Goal: Information Seeking & Learning: Compare options

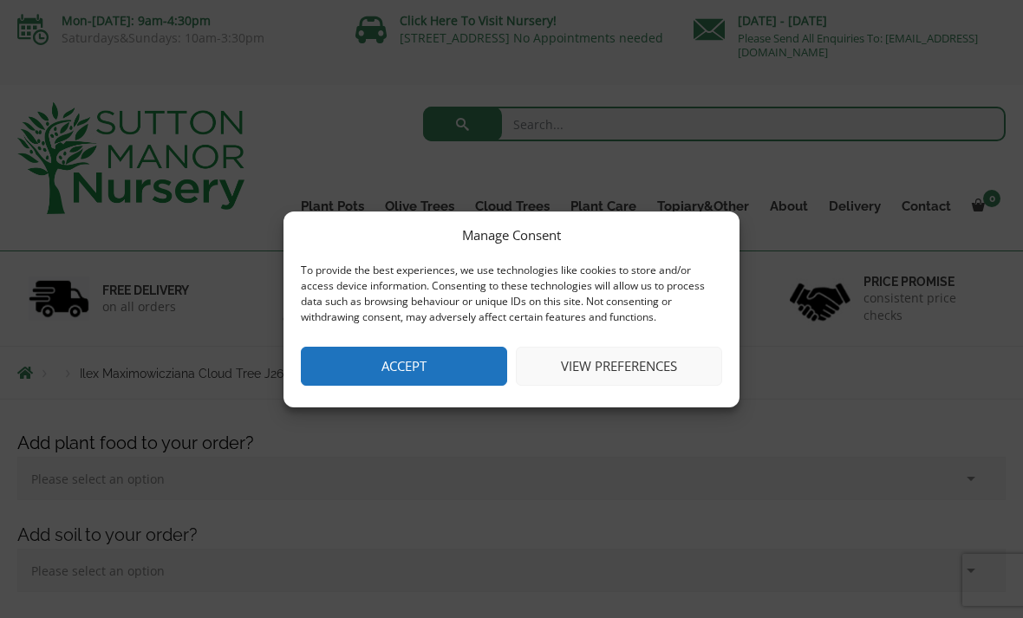
scroll to position [3, 0]
click at [428, 375] on button "Accept" at bounding box center [404, 366] width 206 height 39
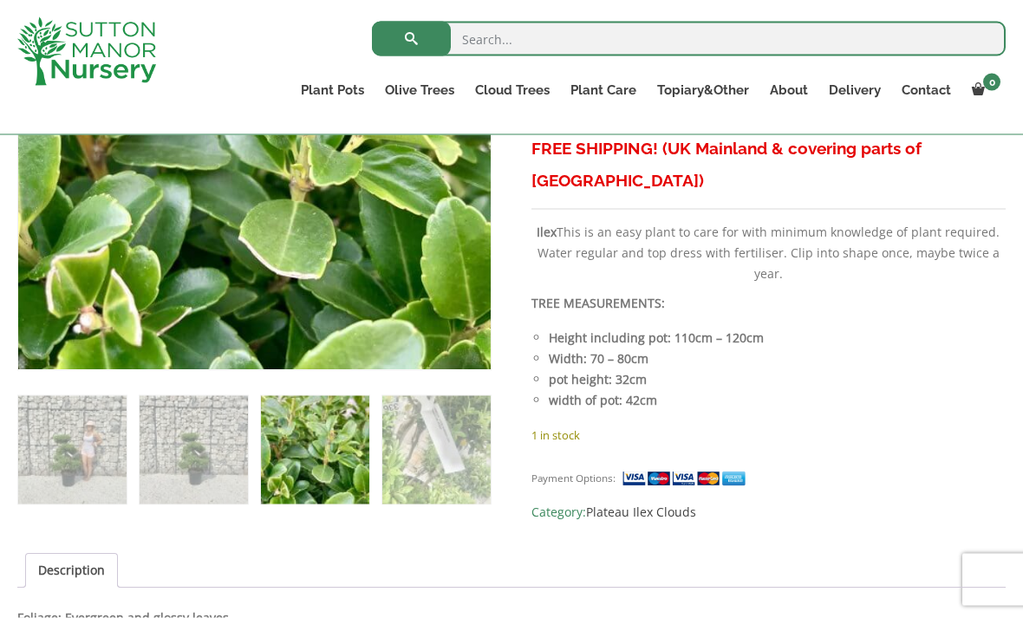
scroll to position [779, 0]
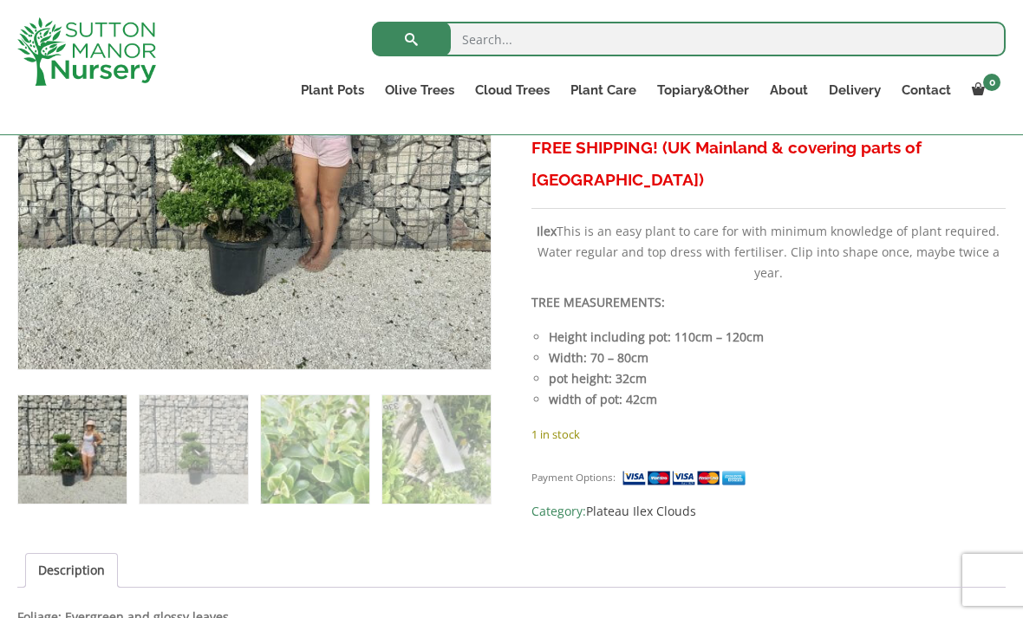
click at [256, 225] on img at bounding box center [451, 332] width 867 height 867
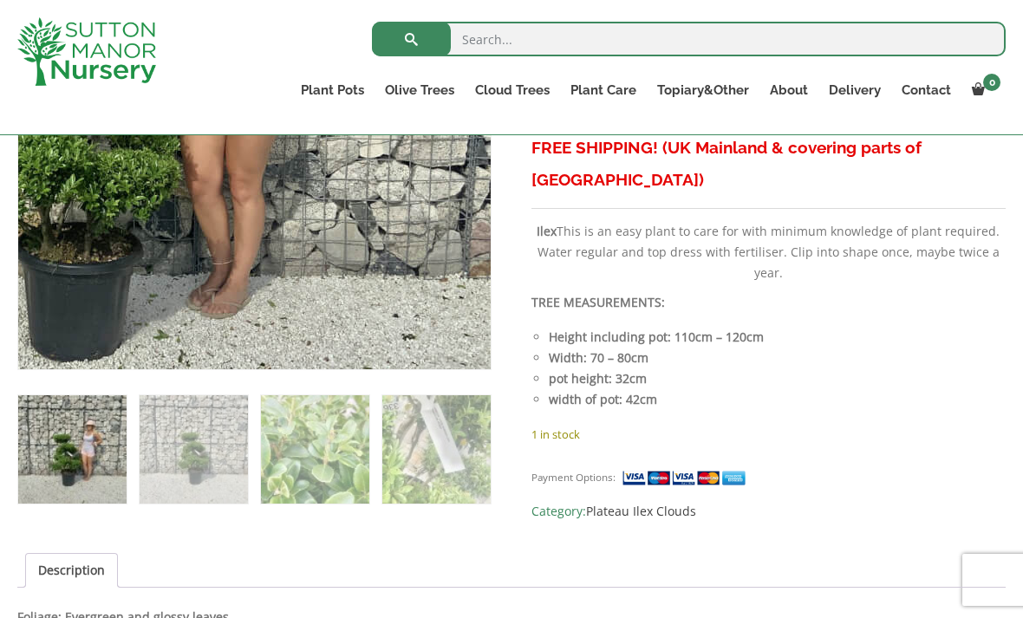
click at [429, 217] on img at bounding box center [108, 66] width 867 height 867
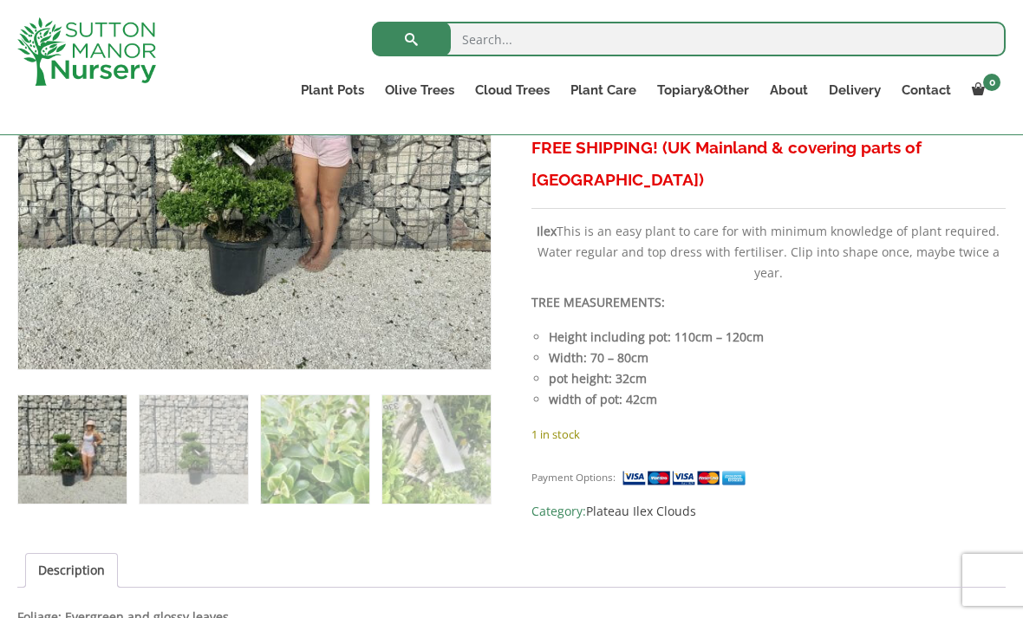
click at [422, 239] on img at bounding box center [108, 66] width 867 height 867
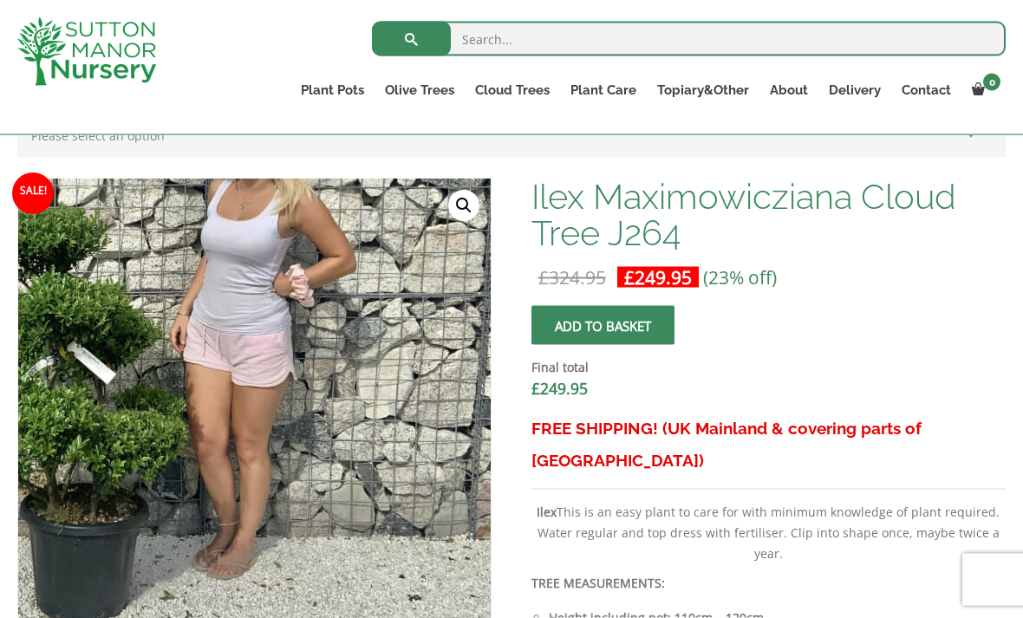
scroll to position [499, 0]
click at [456, 192] on link "🔍" at bounding box center [463, 205] width 31 height 31
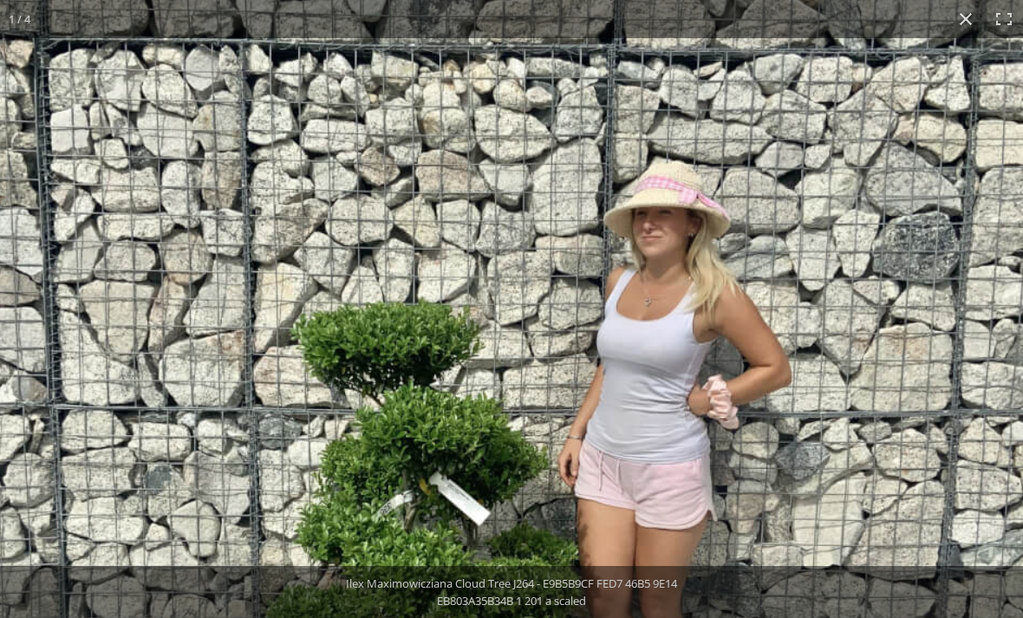
click at [900, 351] on img at bounding box center [488, 455] width 1087 height 1087
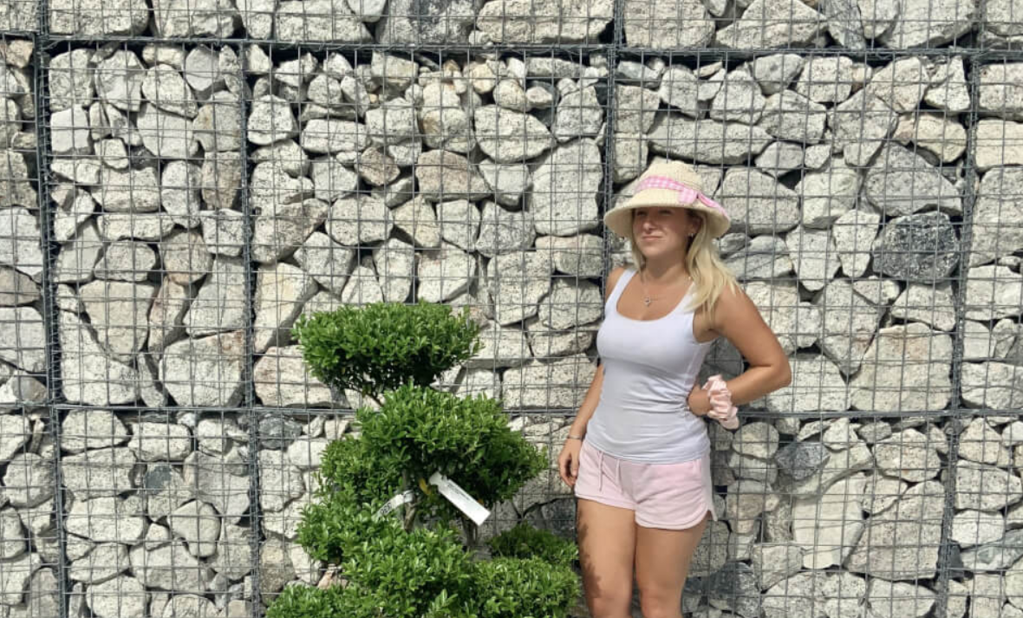
click at [970, 29] on button "Close (Esc)" at bounding box center [966, 19] width 38 height 38
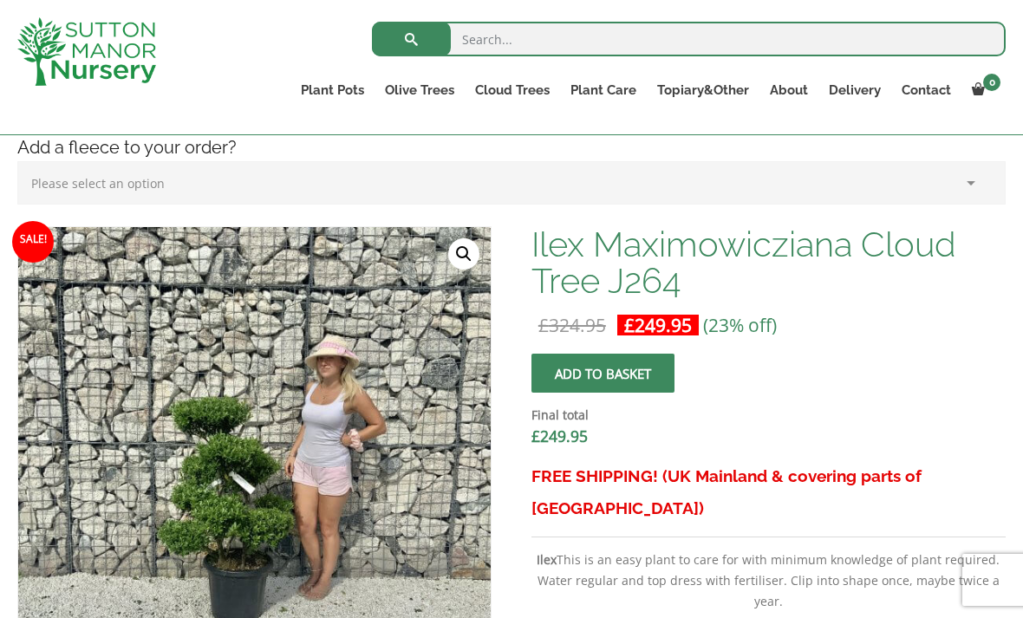
scroll to position [373, 0]
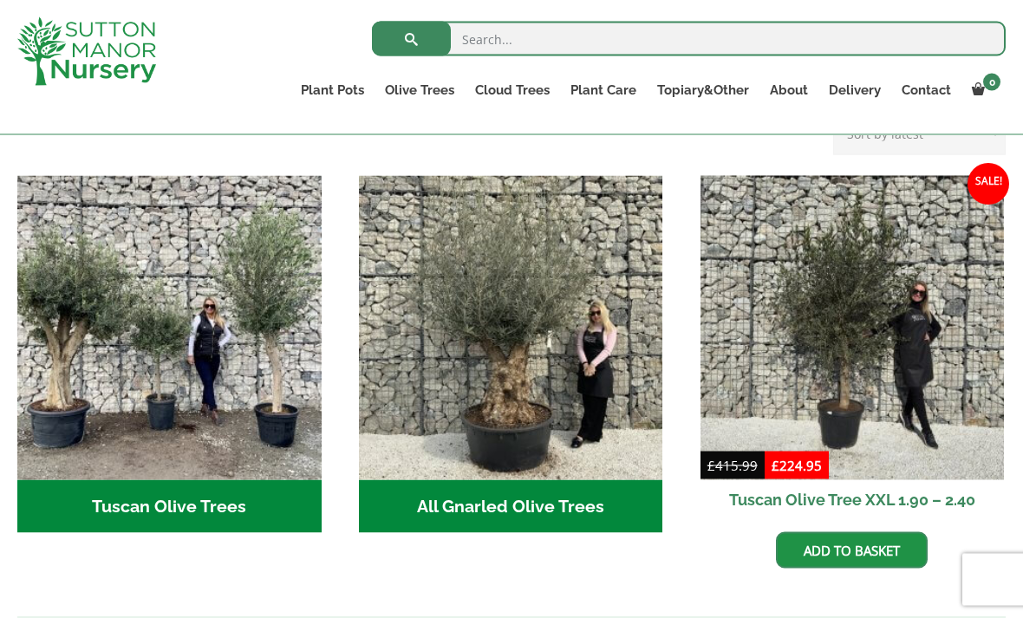
scroll to position [604, 0]
click at [558, 342] on img "Visit product category All Gnarled Olive Trees" at bounding box center [511, 327] width 304 height 304
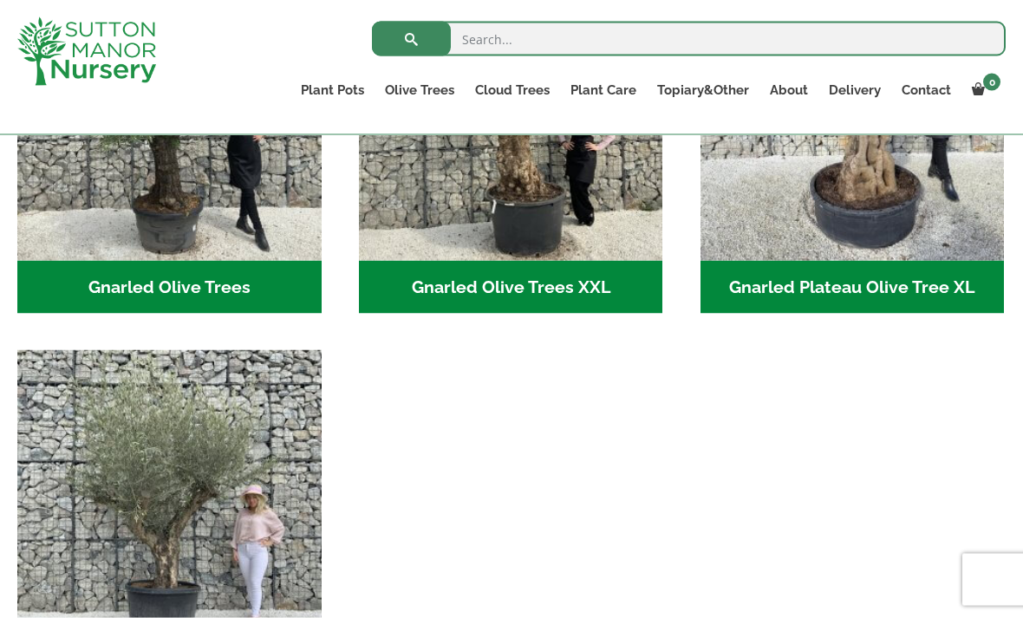
scroll to position [559, 0]
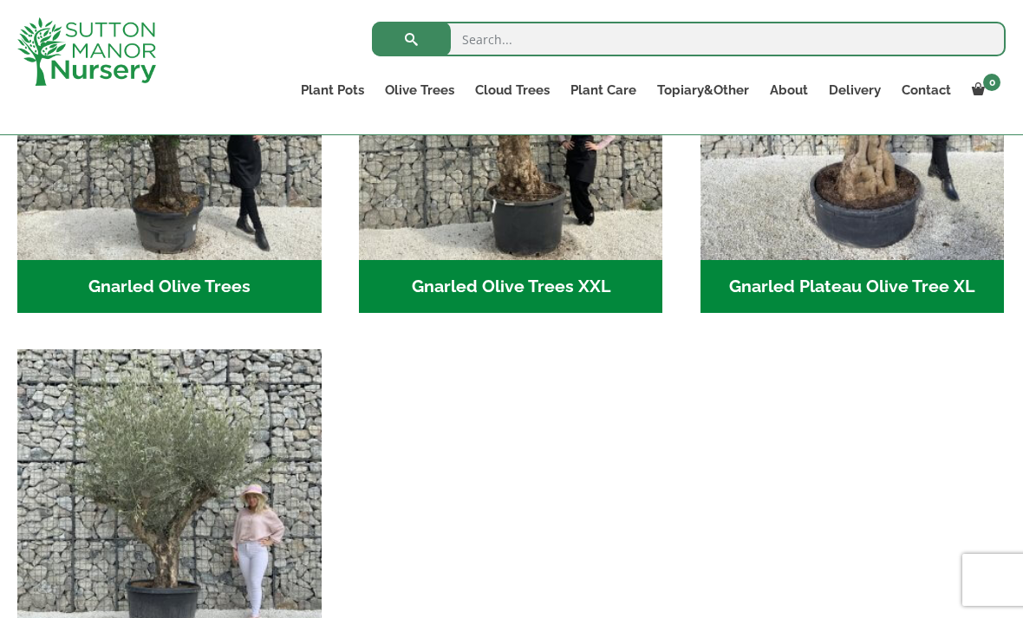
click at [253, 504] on img "Visit product category Gnarled Multi Stem Olives" at bounding box center [169, 502] width 304 height 304
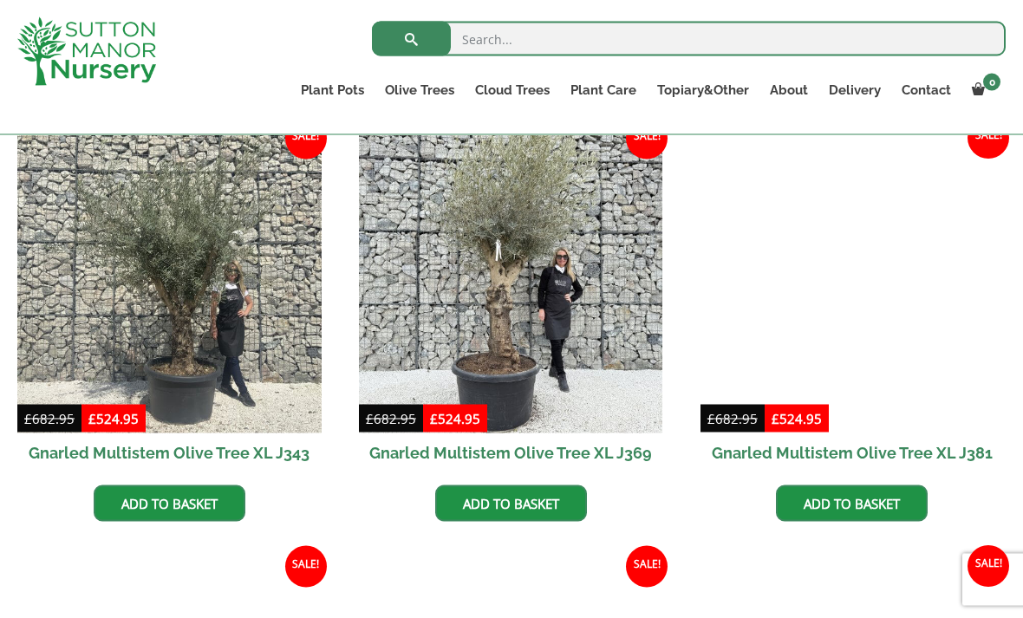
scroll to position [2474, 0]
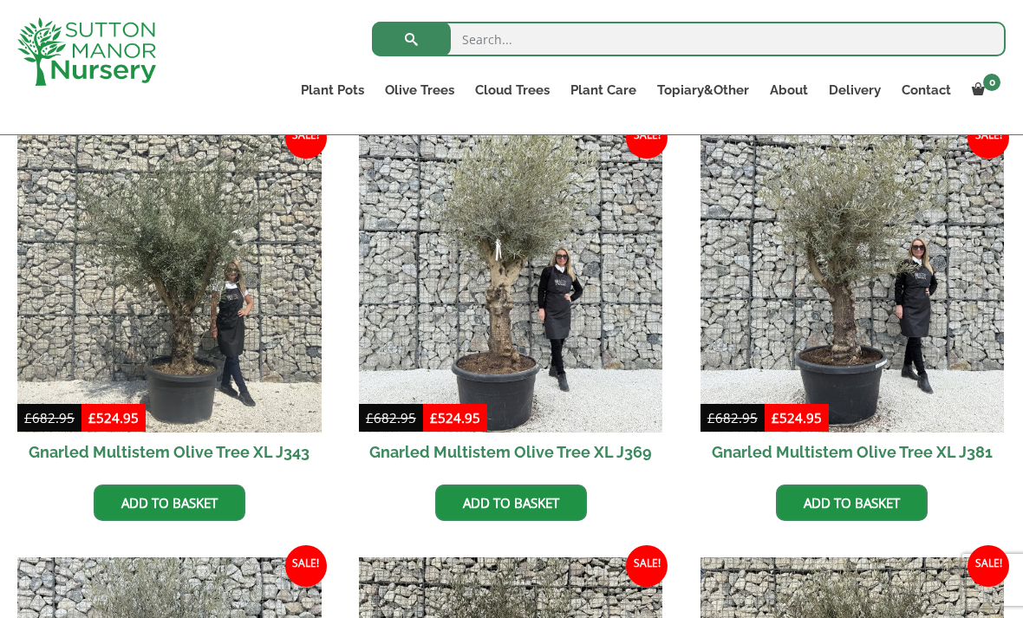
click at [549, 316] on img at bounding box center [511, 281] width 304 height 304
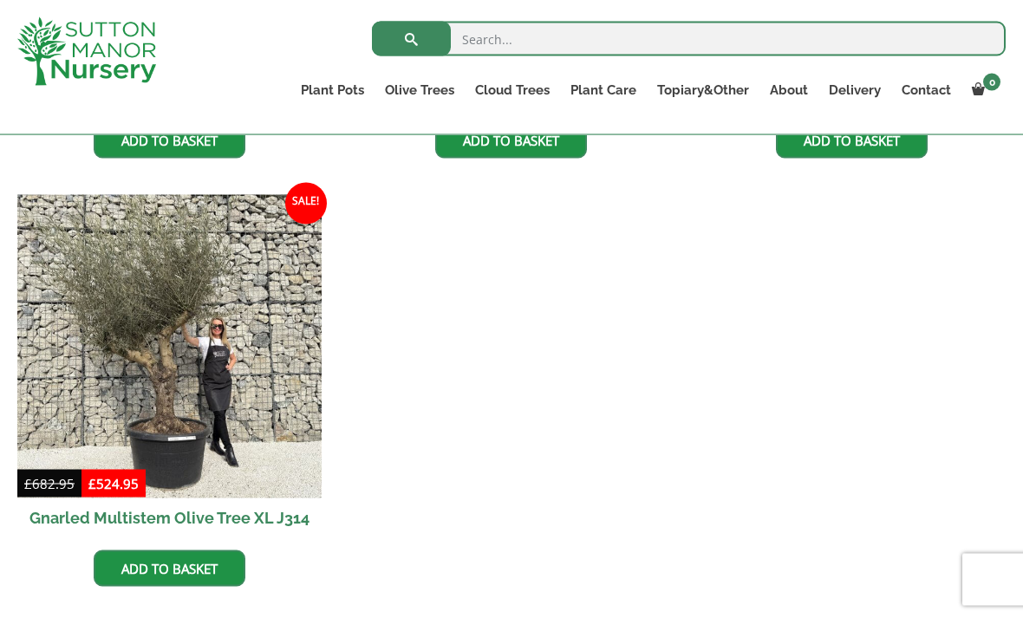
scroll to position [3267, 0]
click at [152, 299] on img at bounding box center [169, 346] width 304 height 304
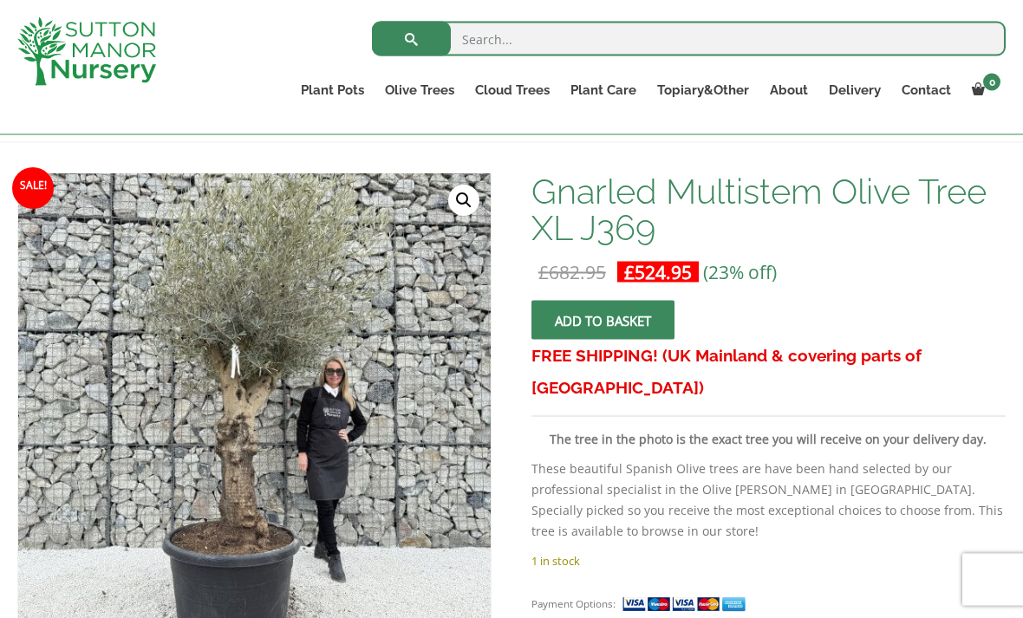
scroll to position [228, 0]
click at [359, 449] on img at bounding box center [451, 606] width 867 height 867
click at [458, 190] on link "🔍" at bounding box center [463, 200] width 31 height 31
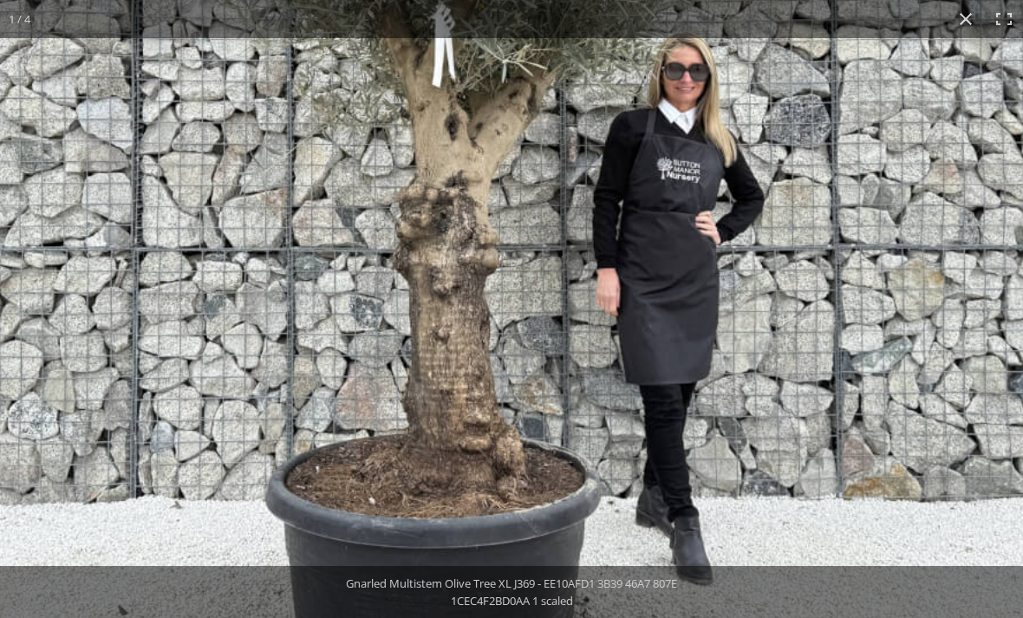
click at [916, 319] on img at bounding box center [489, 162] width 1153 height 1153
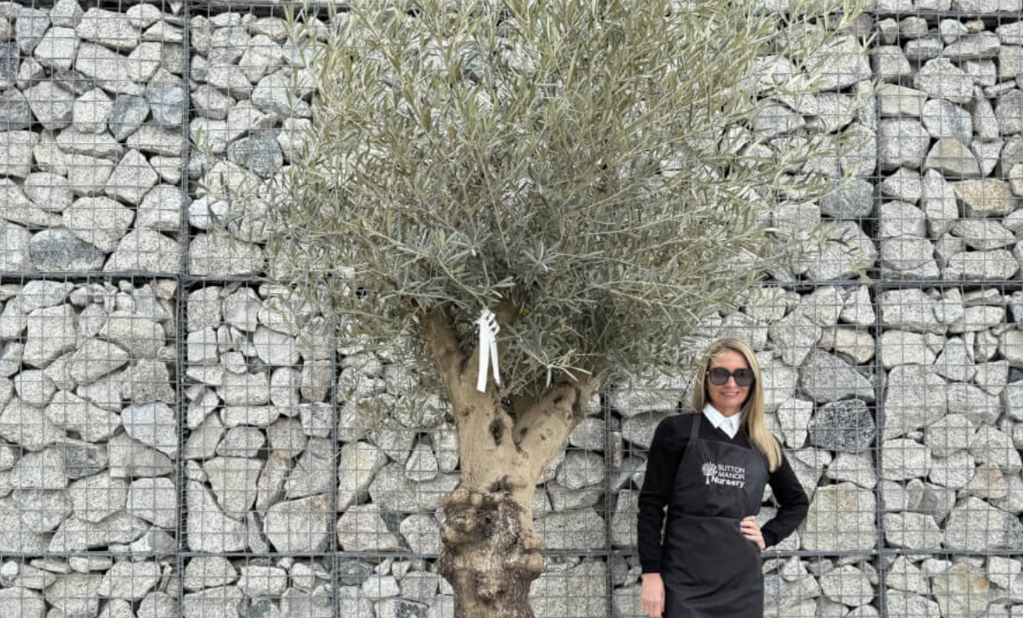
click at [925, 370] on img at bounding box center [534, 468] width 1153 height 1153
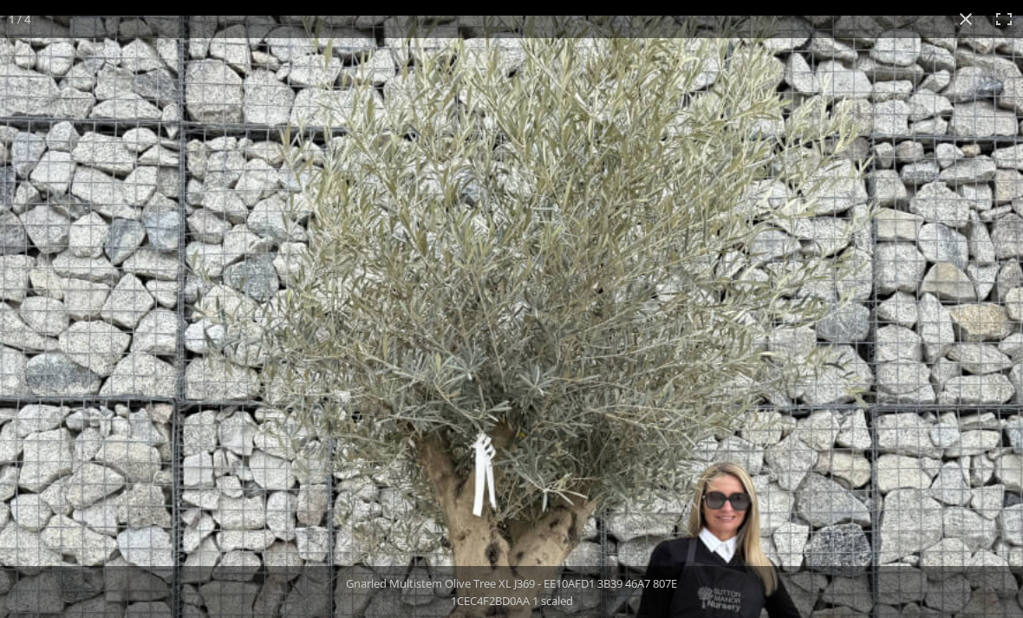
click at [909, 381] on img at bounding box center [530, 592] width 1153 height 1153
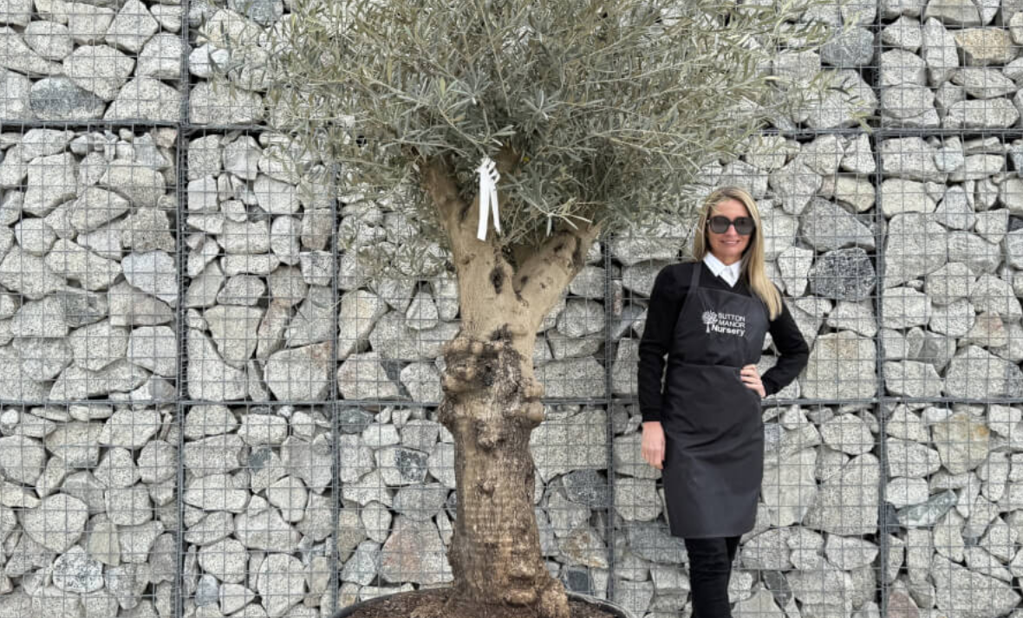
click at [955, 298] on img at bounding box center [534, 316] width 1153 height 1153
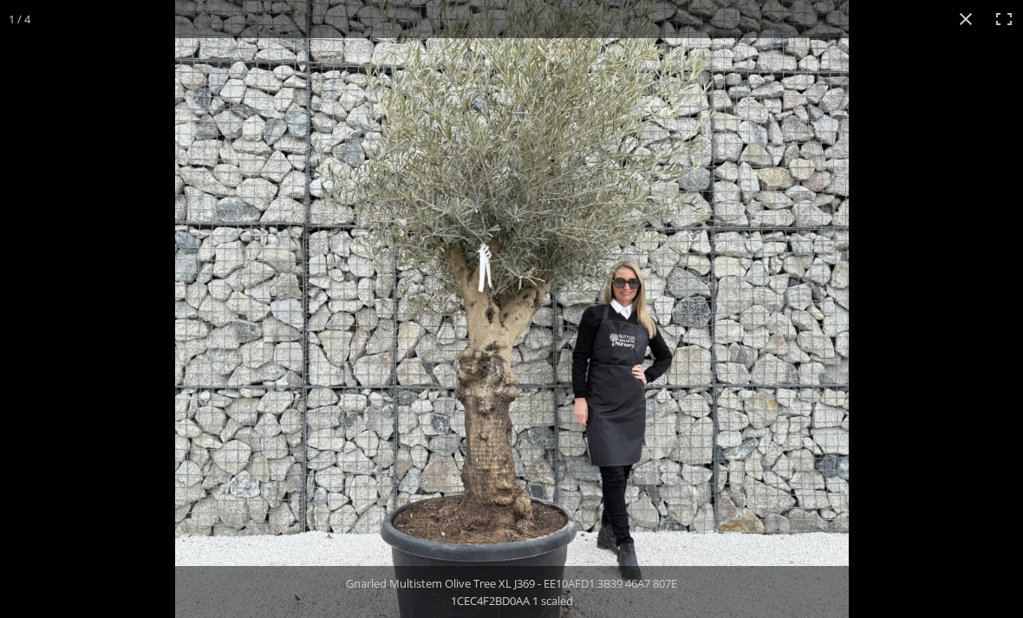
click at [974, 21] on button "Close (Esc)" at bounding box center [966, 19] width 38 height 38
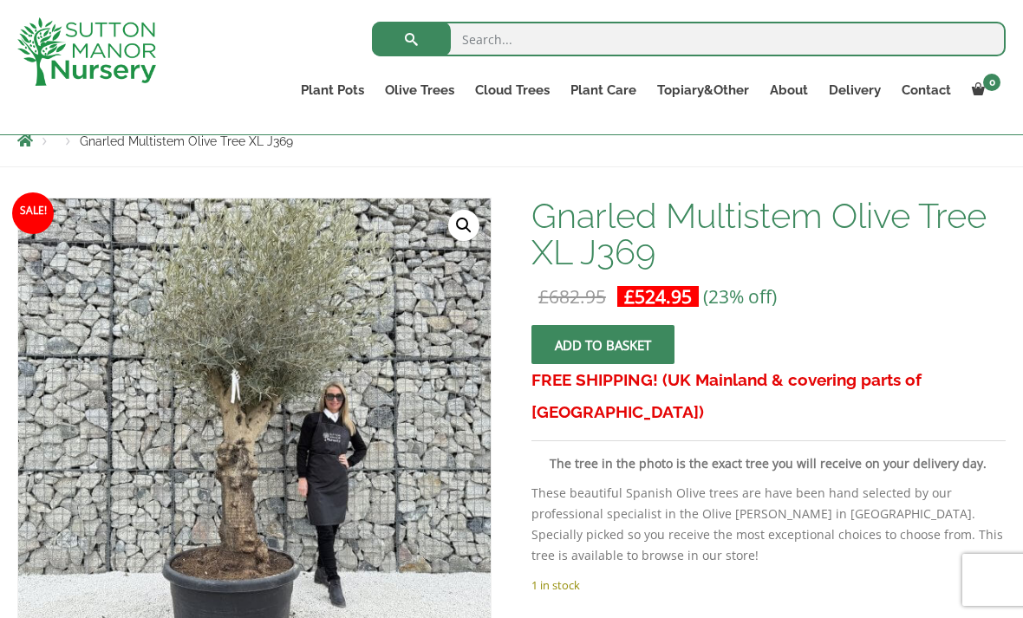
scroll to position [149, 0]
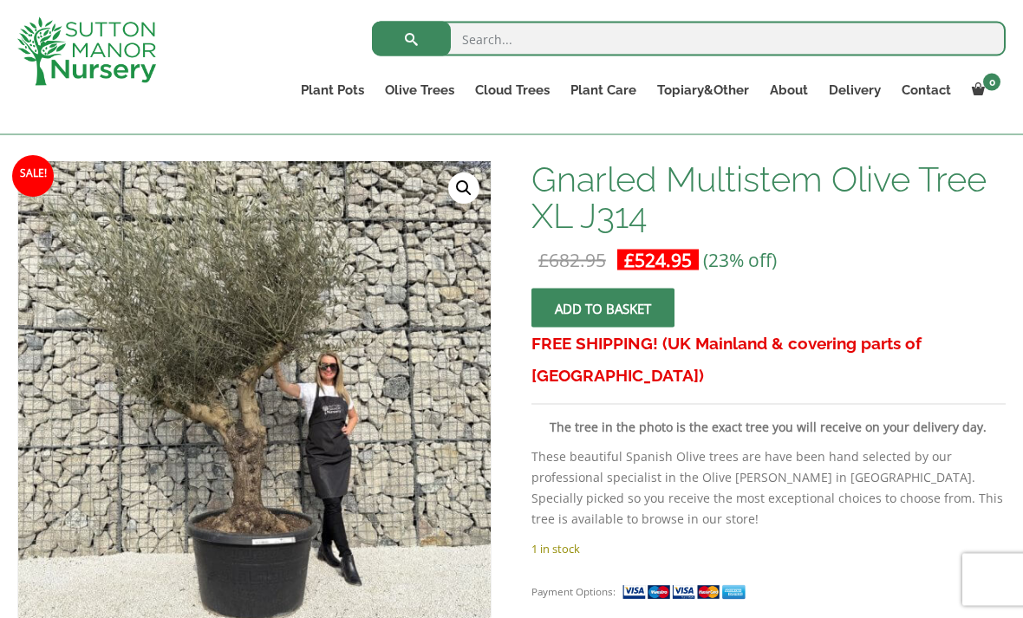
scroll to position [231, 0]
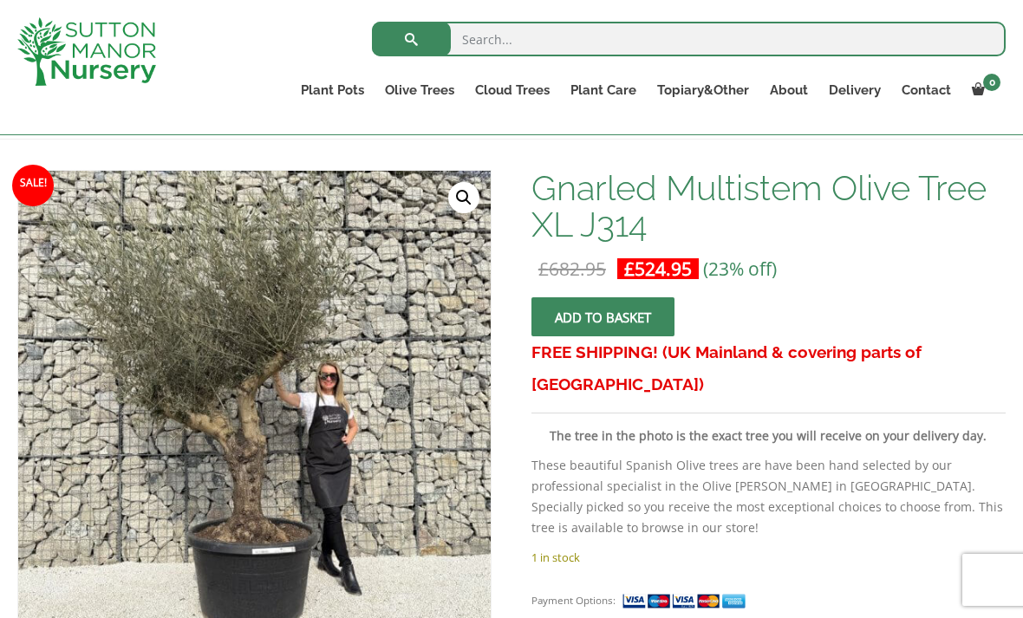
click at [462, 198] on link "🔍" at bounding box center [463, 197] width 31 height 31
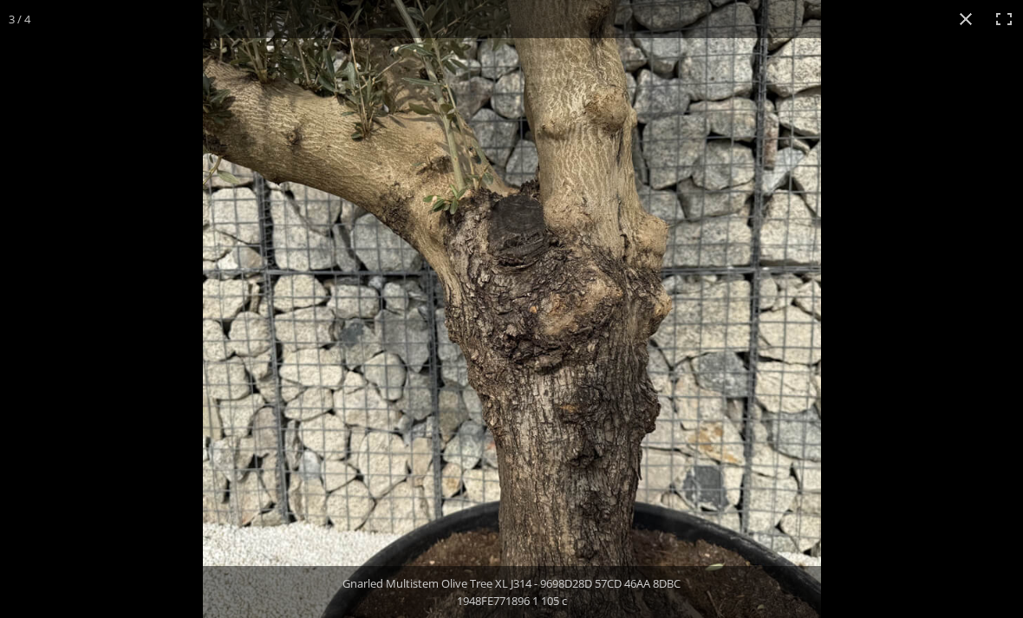
click at [761, 357] on img at bounding box center [512, 309] width 618 height 618
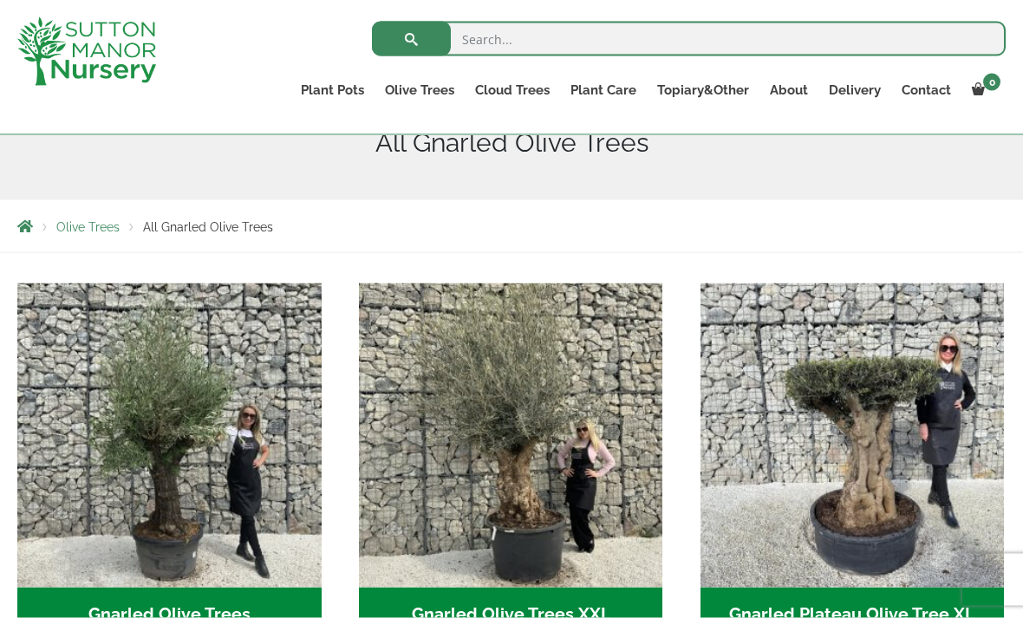
scroll to position [232, 0]
click at [591, 473] on img "Visit product category Gnarled Olive Trees XXL" at bounding box center [511, 435] width 304 height 304
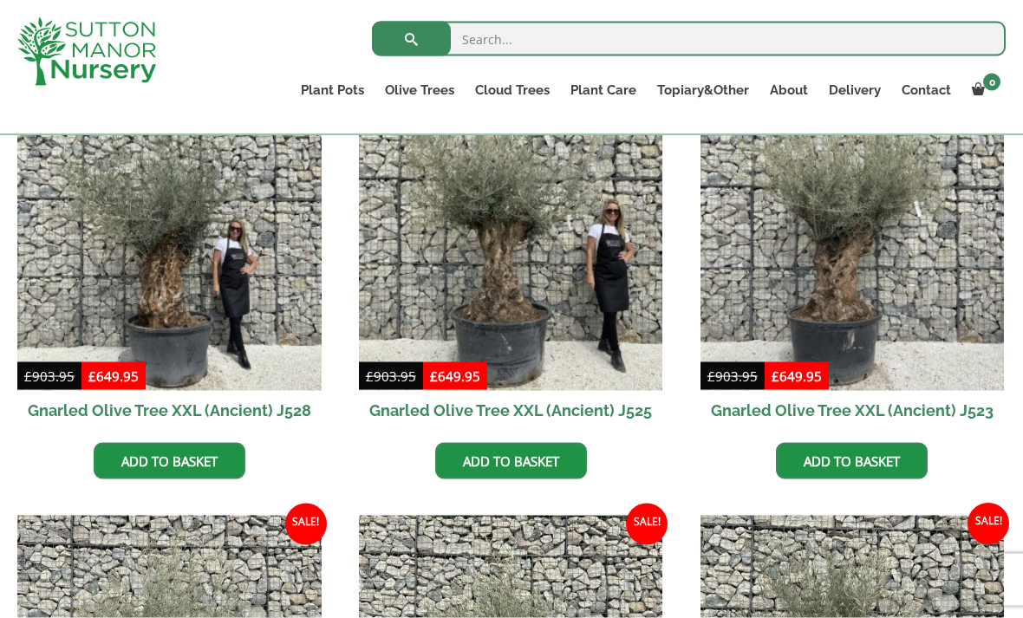
scroll to position [493, 0]
click at [265, 342] on img at bounding box center [169, 238] width 304 height 304
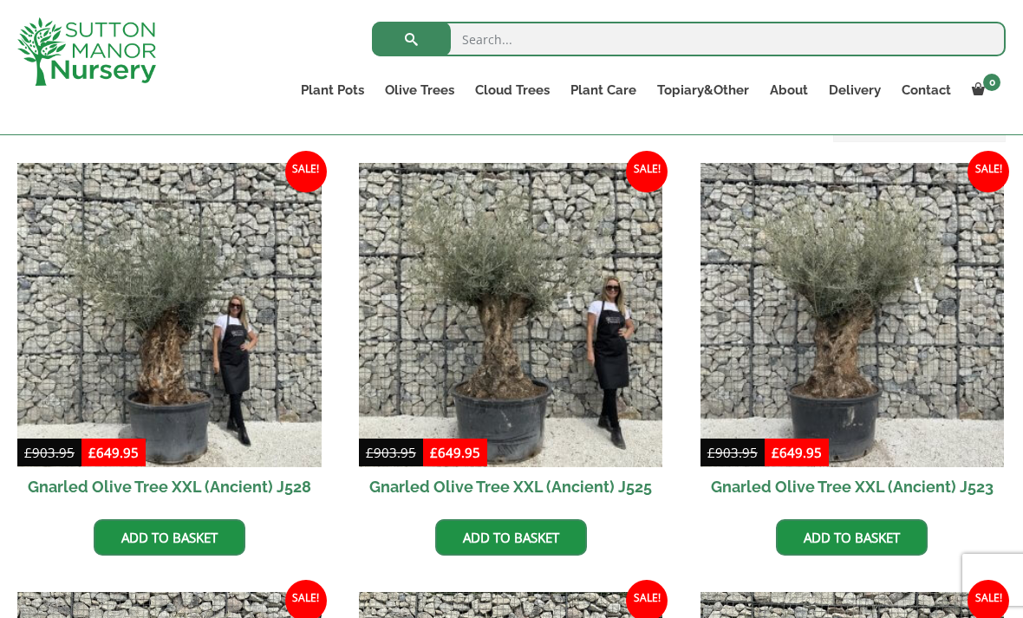
scroll to position [417, 0]
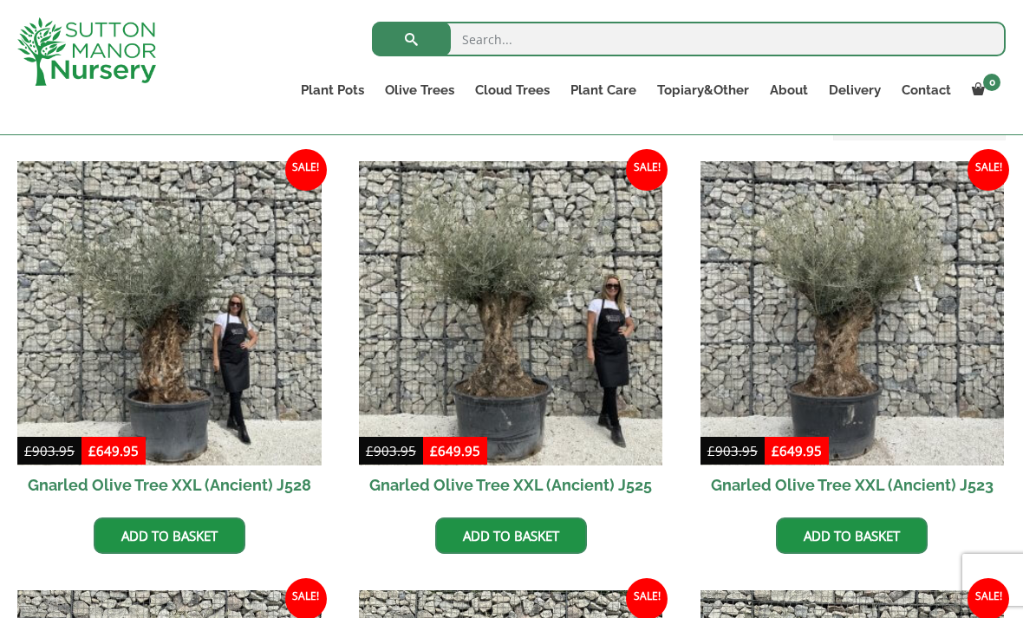
click at [871, 359] on img at bounding box center [853, 313] width 304 height 304
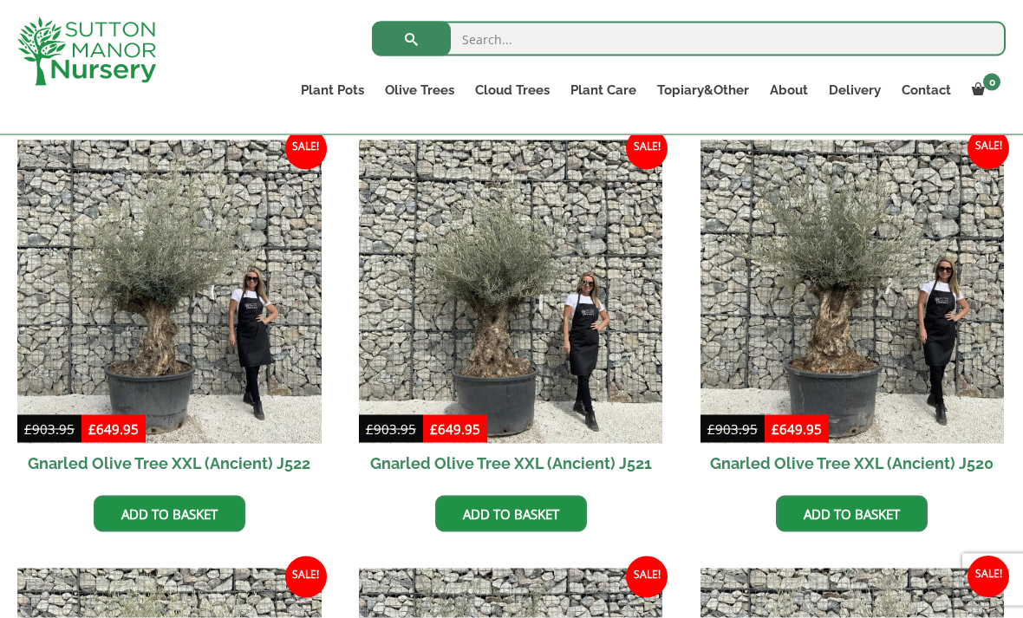
scroll to position [873, 0]
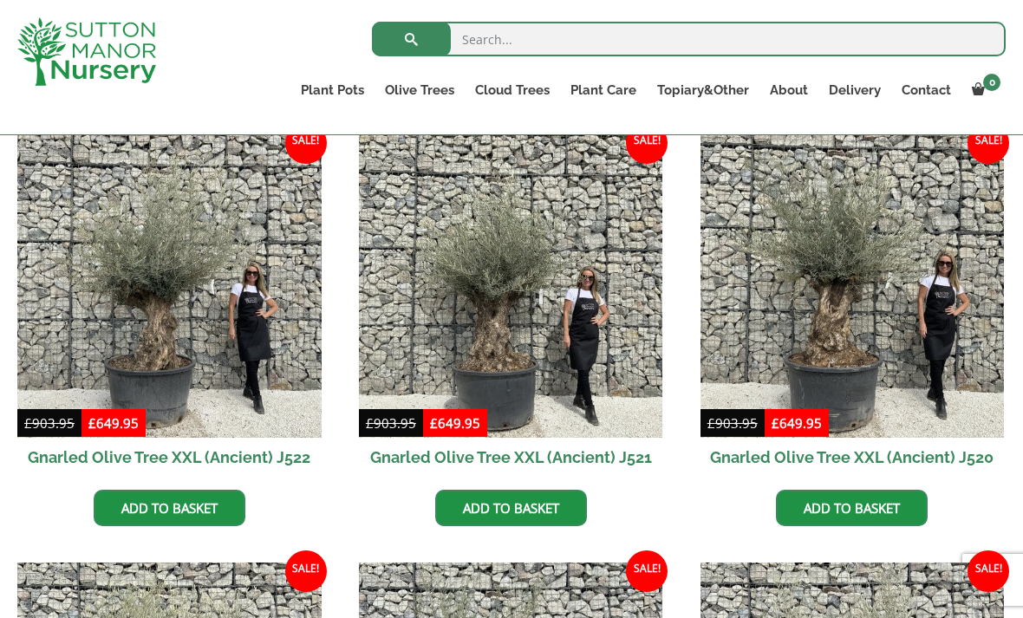
click at [134, 321] on img at bounding box center [169, 286] width 304 height 304
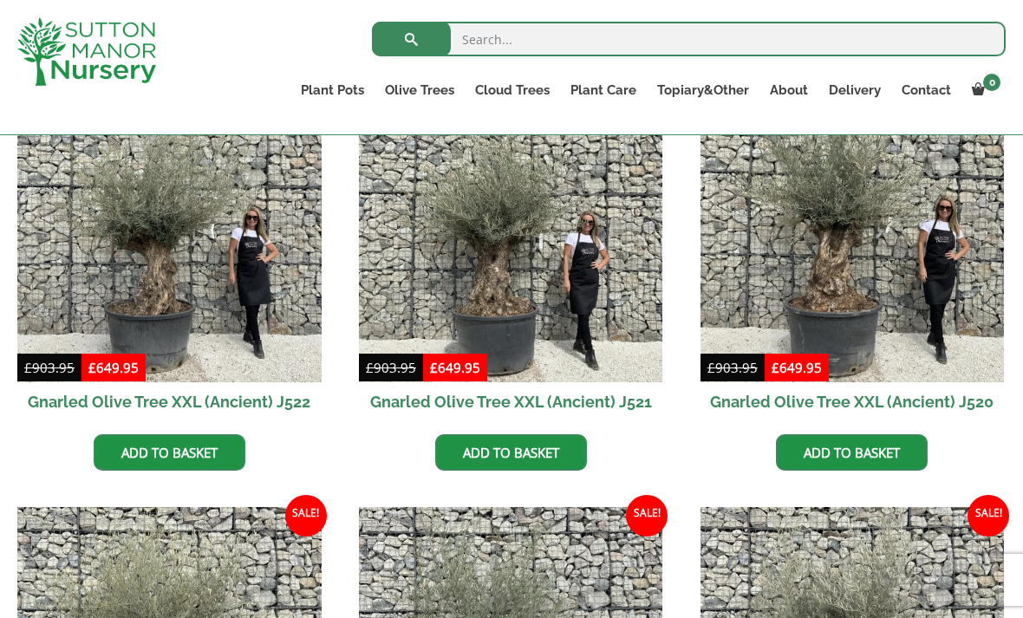
click at [591, 301] on img at bounding box center [511, 231] width 304 height 304
click at [831, 300] on img at bounding box center [853, 231] width 304 height 304
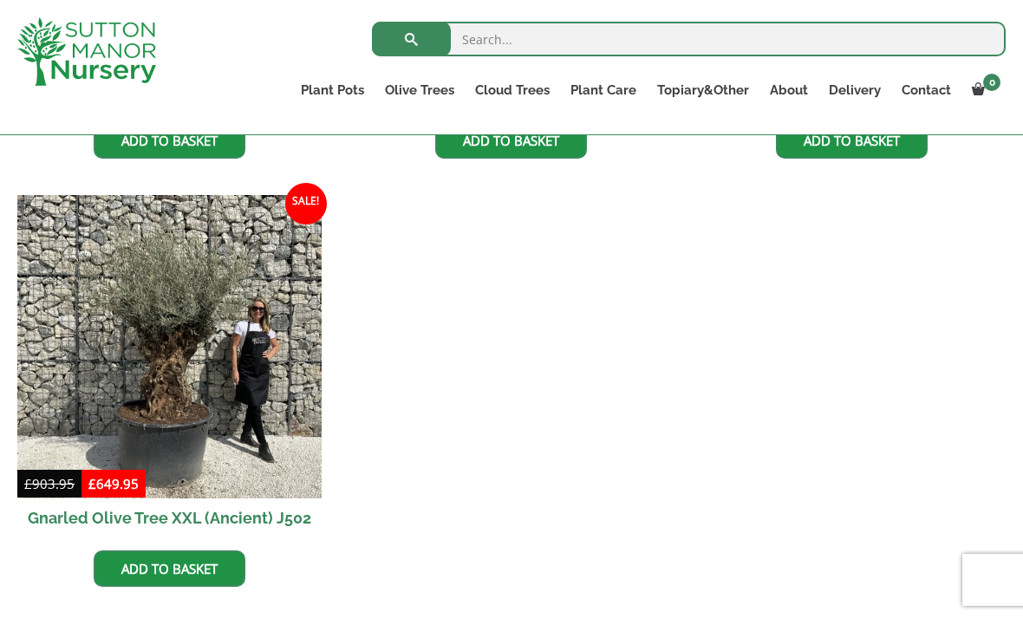
scroll to position [2960, 0]
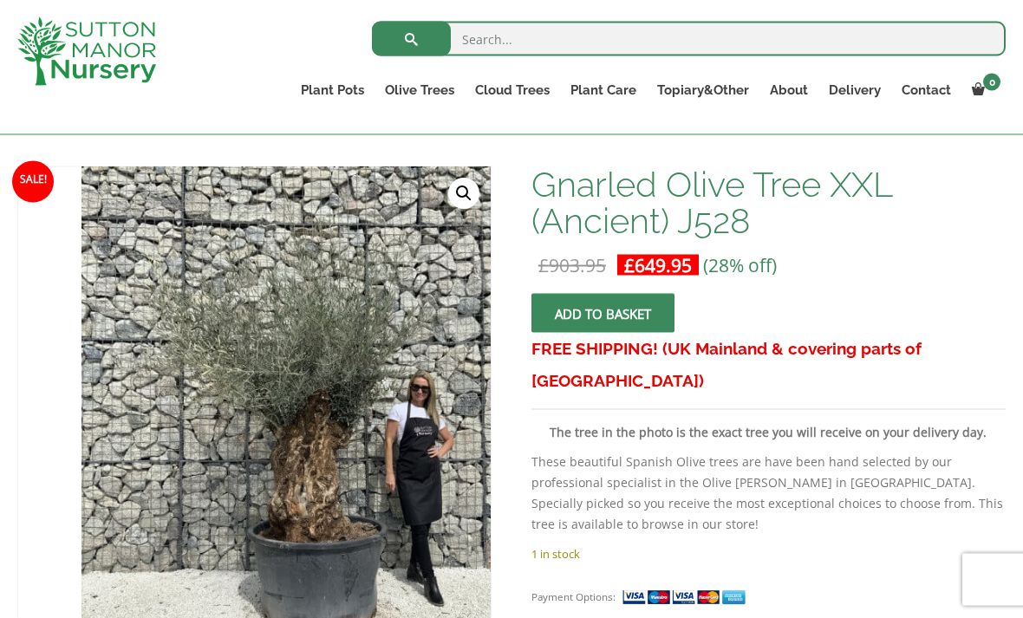
scroll to position [237, 0]
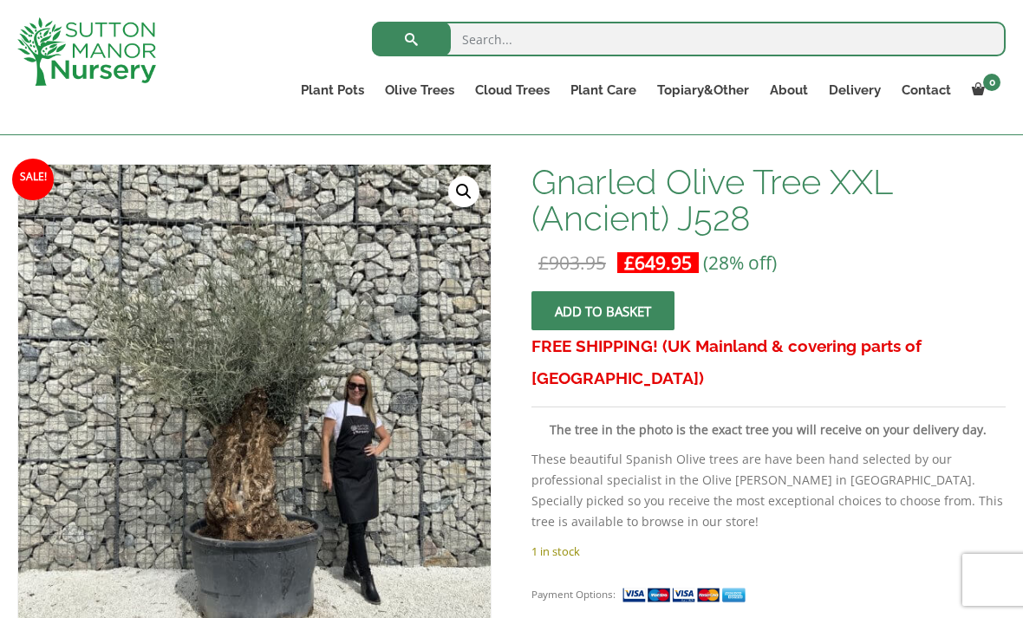
click at [488, 185] on img at bounding box center [402, 549] width 768 height 768
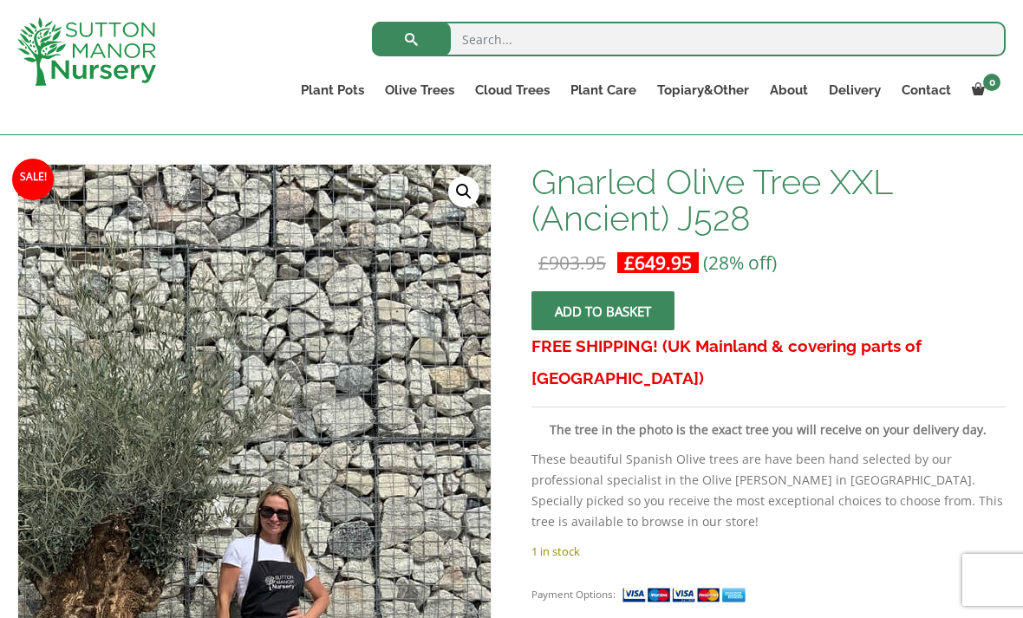
click at [461, 183] on link "🔍" at bounding box center [463, 191] width 31 height 31
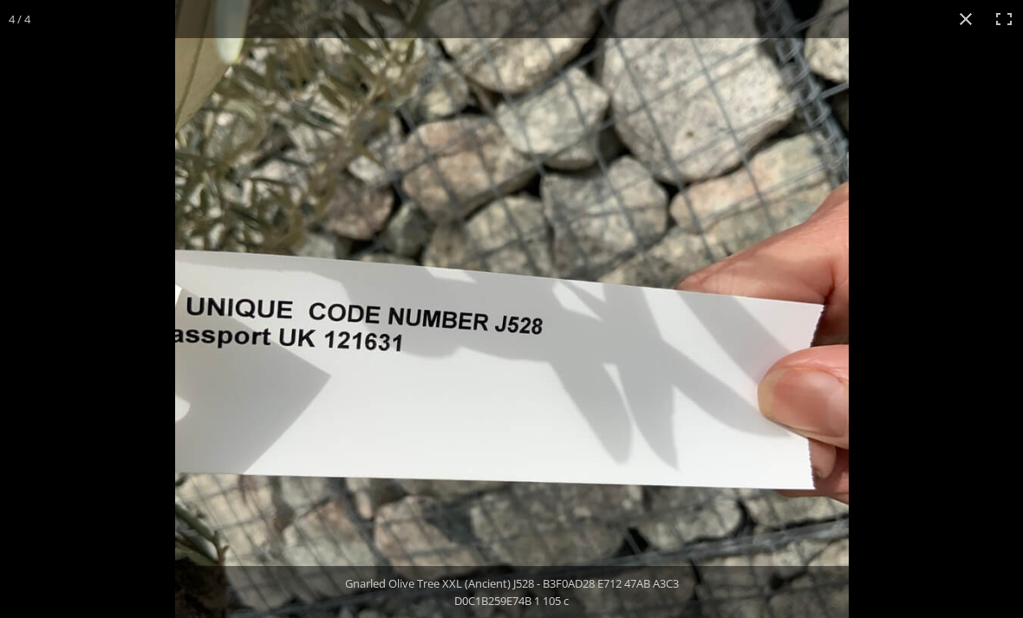
click at [966, 23] on button "Close (Esc)" at bounding box center [966, 19] width 38 height 38
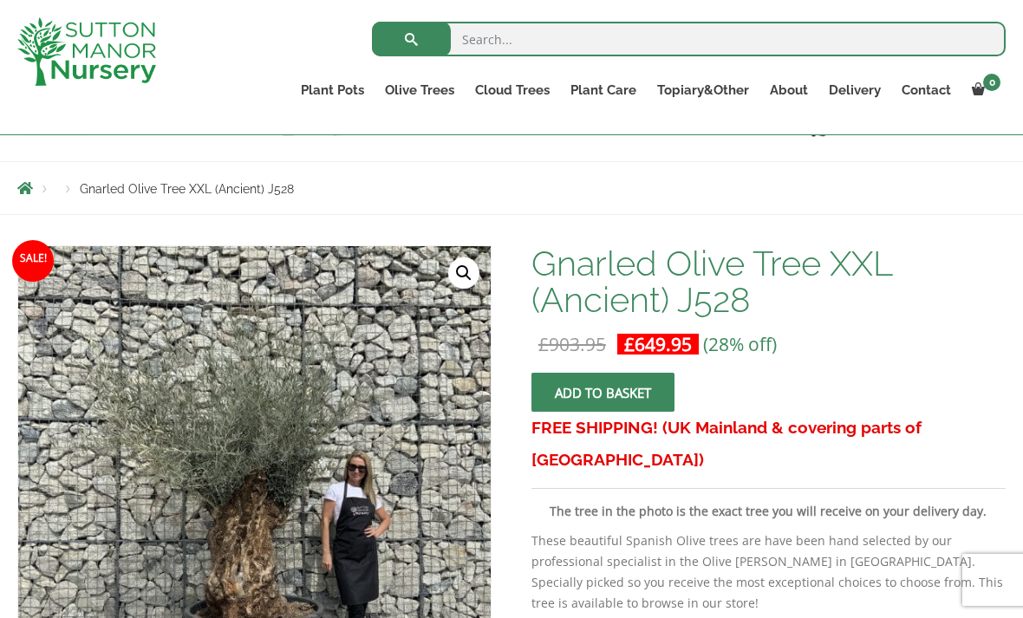
scroll to position [130, 0]
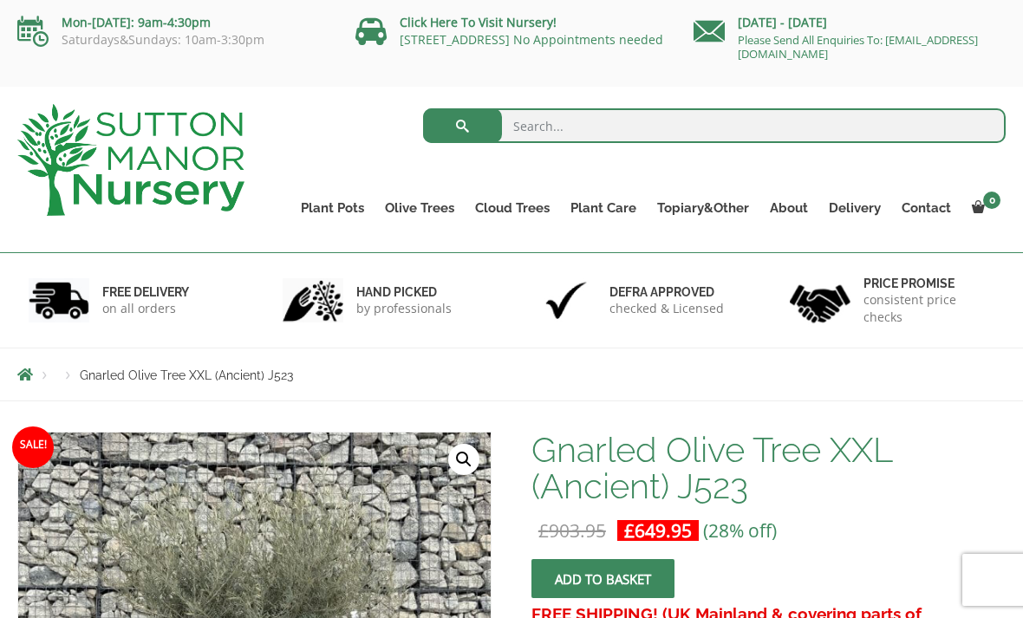
click at [470, 458] on link "🔍" at bounding box center [463, 459] width 31 height 31
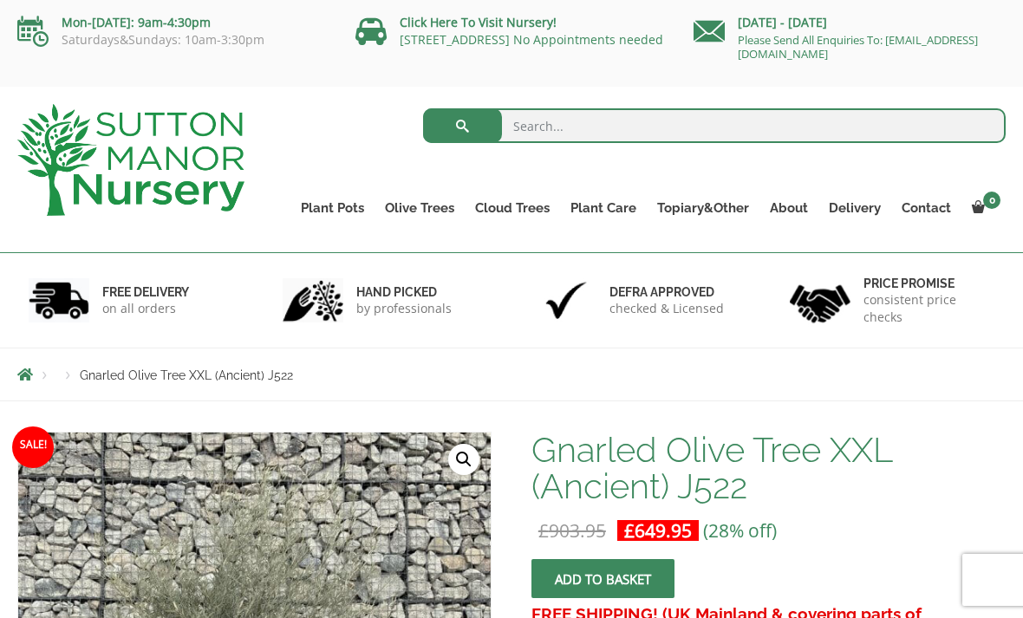
click at [466, 458] on link "🔍" at bounding box center [463, 459] width 31 height 31
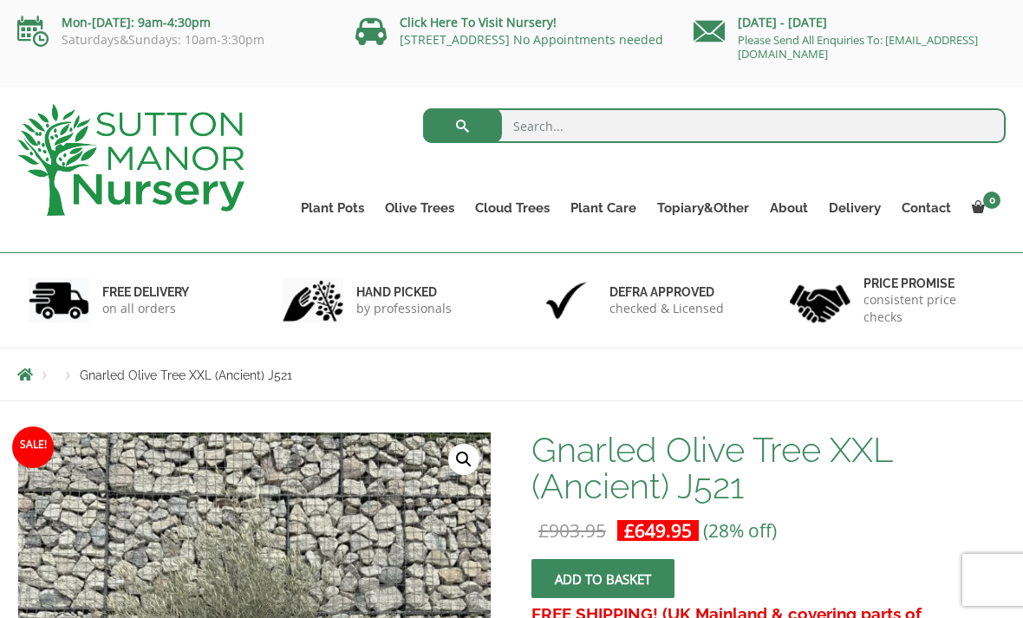
click at [469, 451] on link "🔍" at bounding box center [463, 459] width 31 height 31
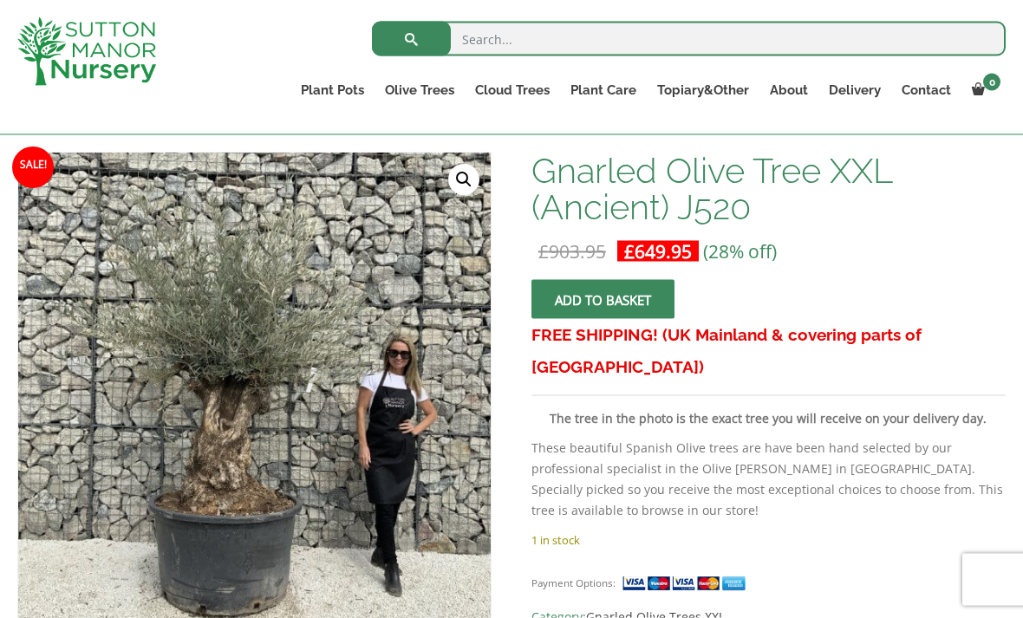
scroll to position [208, 0]
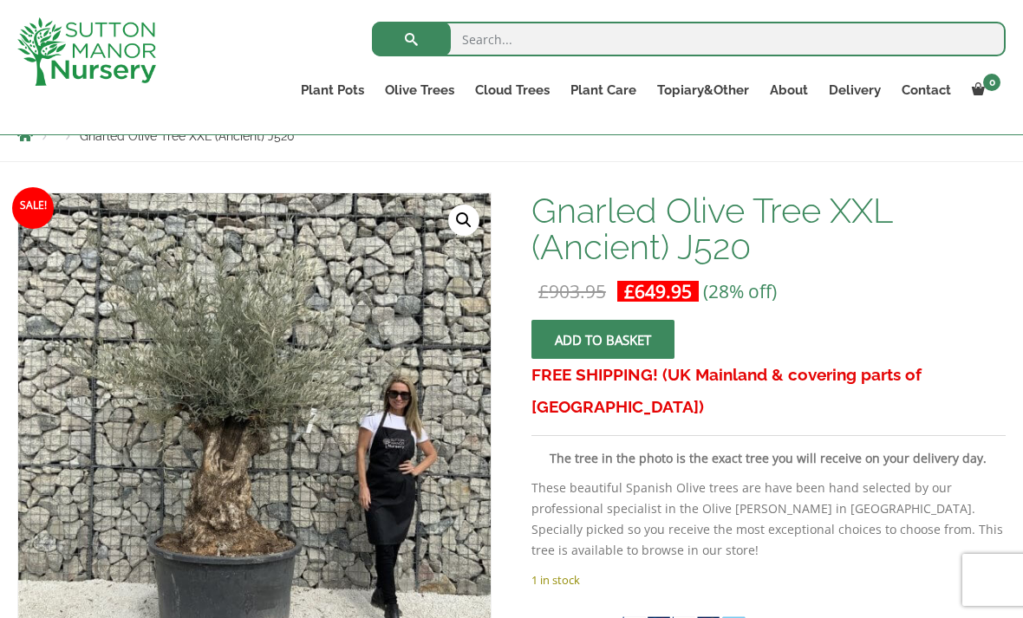
click at [471, 210] on link "🔍" at bounding box center [463, 220] width 31 height 31
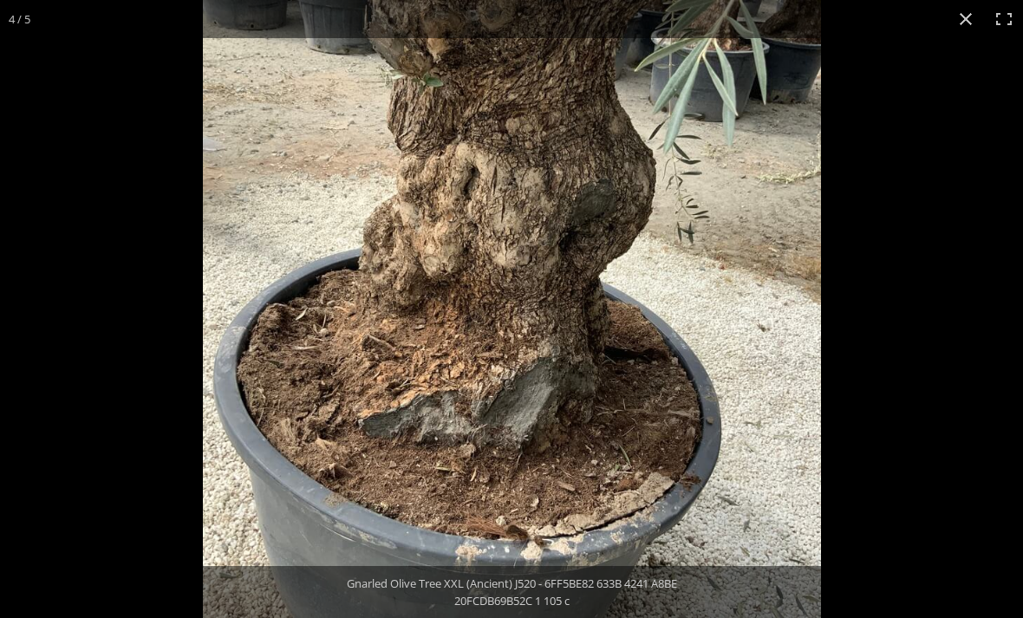
click at [900, 317] on div at bounding box center [714, 309] width 1023 height 618
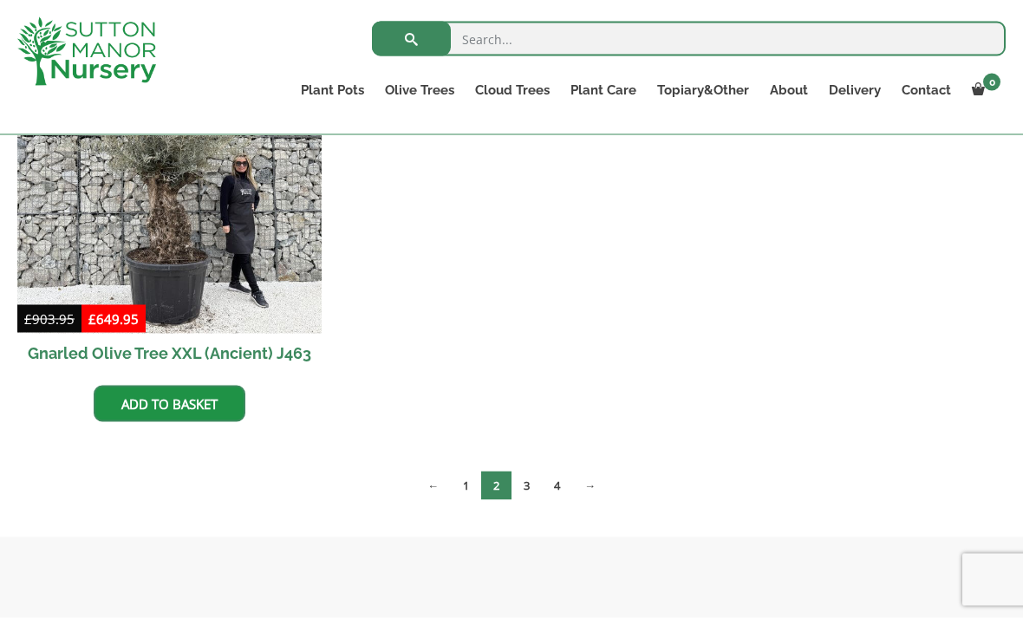
scroll to position [3128, 0]
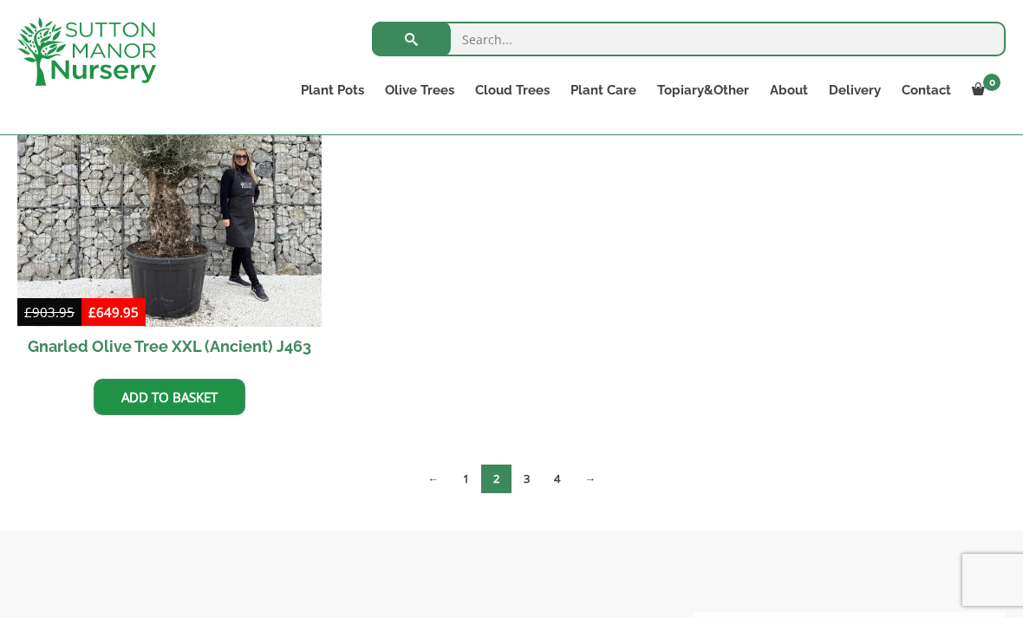
click at [600, 475] on link "→" at bounding box center [590, 479] width 36 height 29
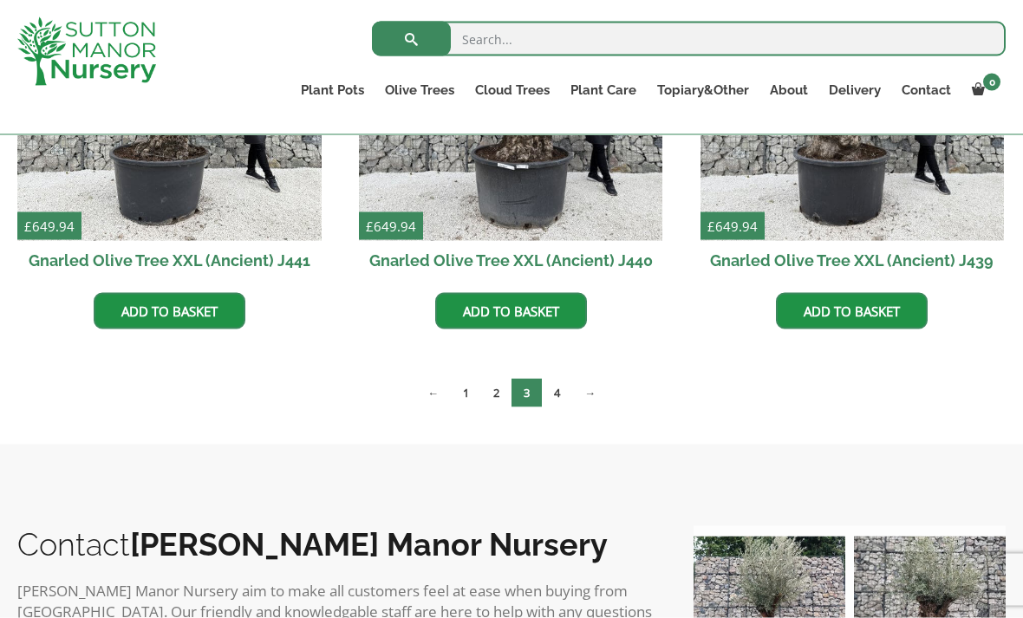
scroll to position [2787, 0]
click at [593, 393] on link "→" at bounding box center [590, 392] width 36 height 29
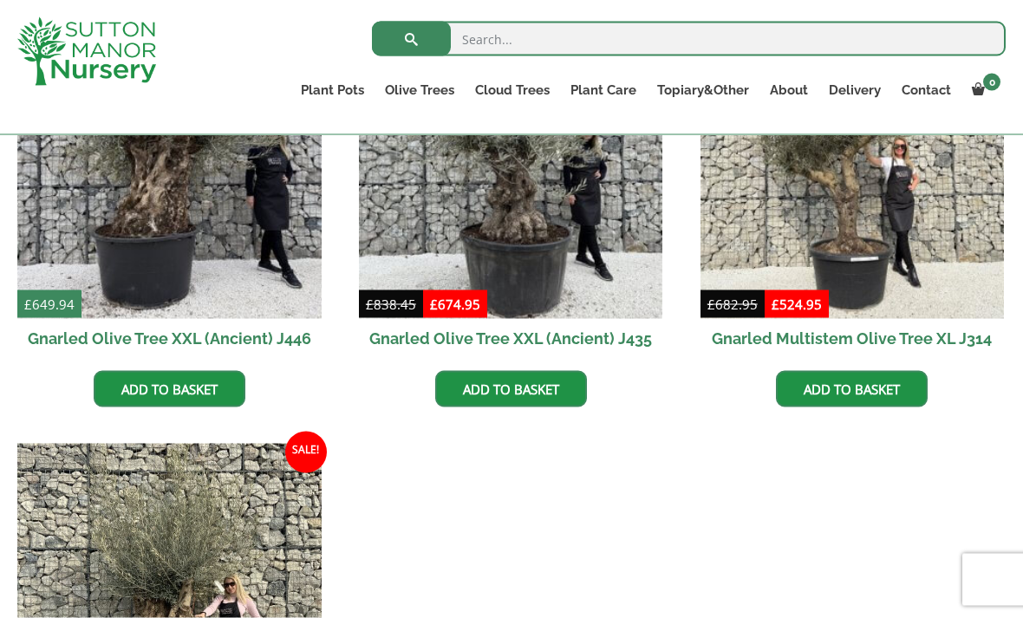
scroll to position [565, 0]
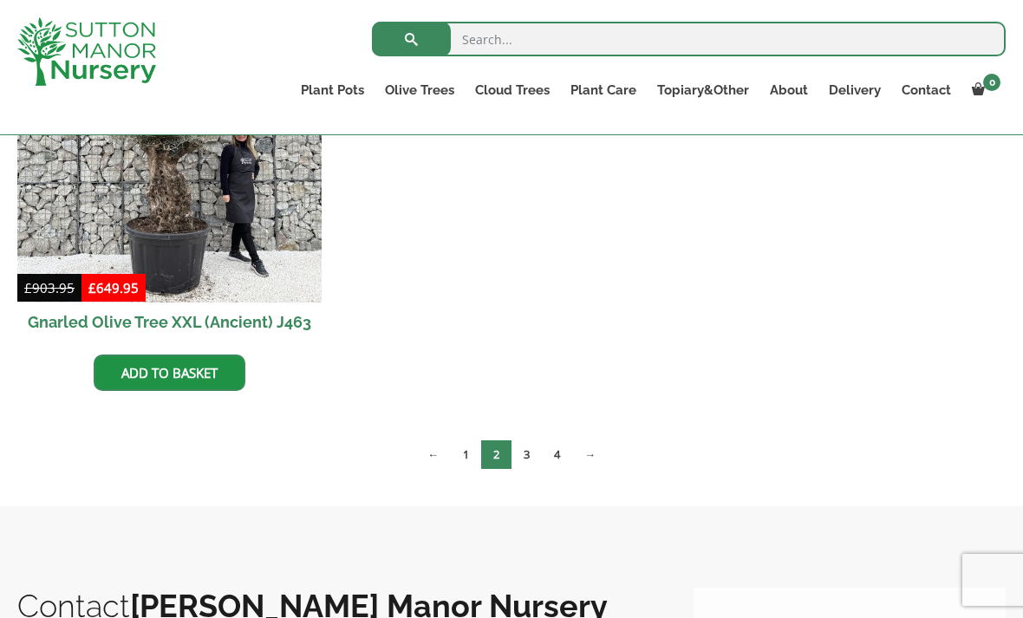
scroll to position [3184, 0]
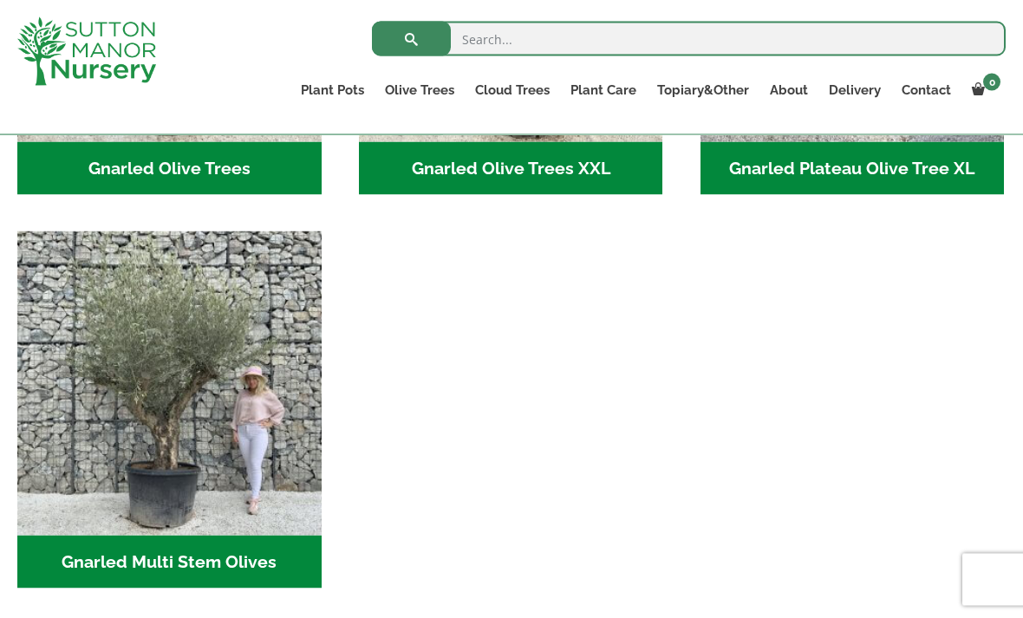
scroll to position [677, 0]
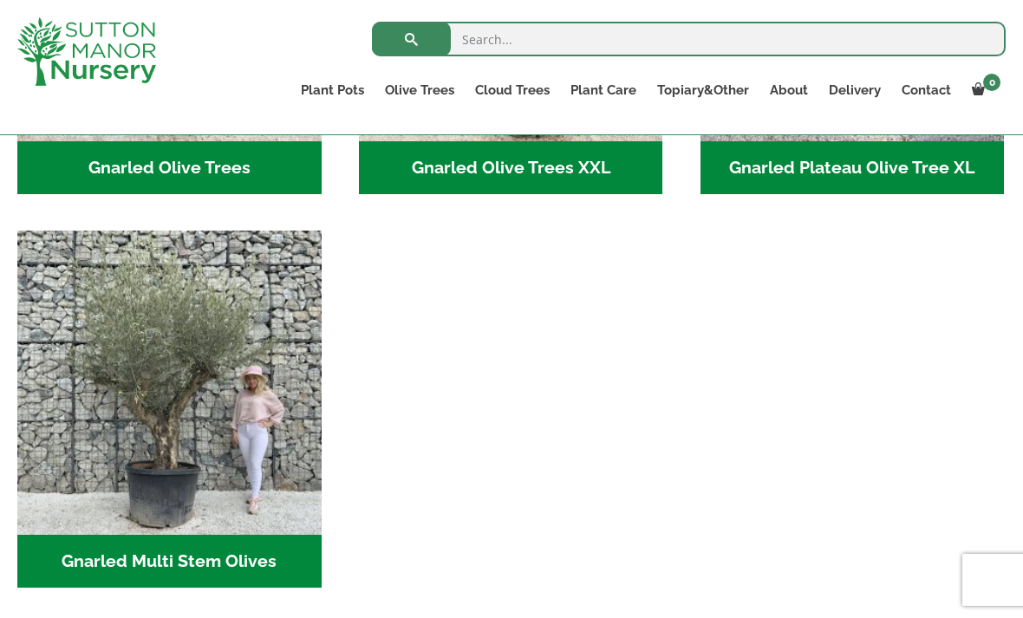
click at [97, 415] on img "Visit product category Gnarled Multi Stem Olives" at bounding box center [169, 383] width 304 height 304
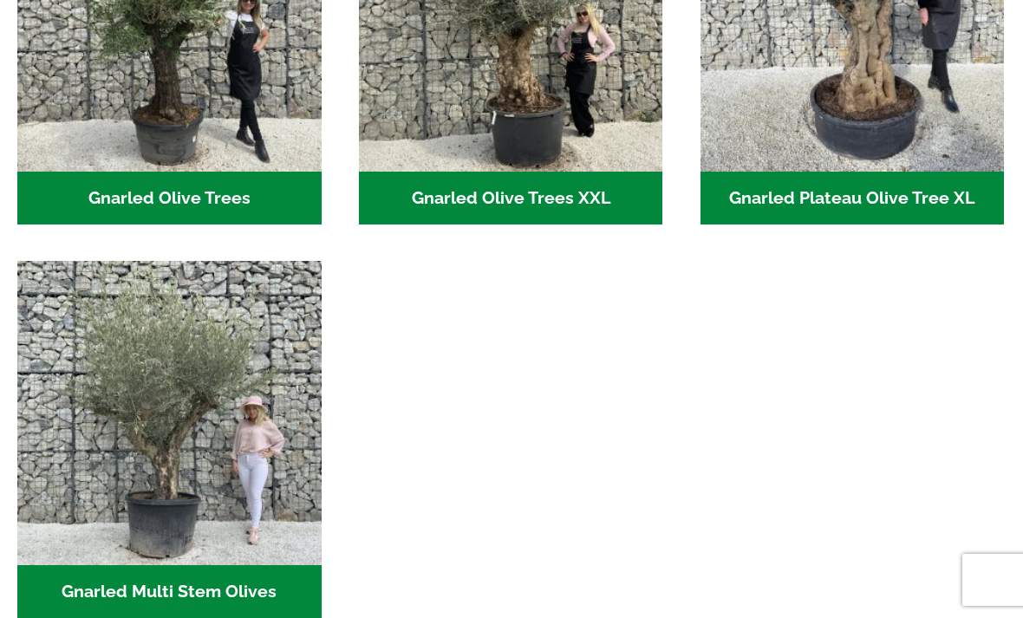
scroll to position [733, 0]
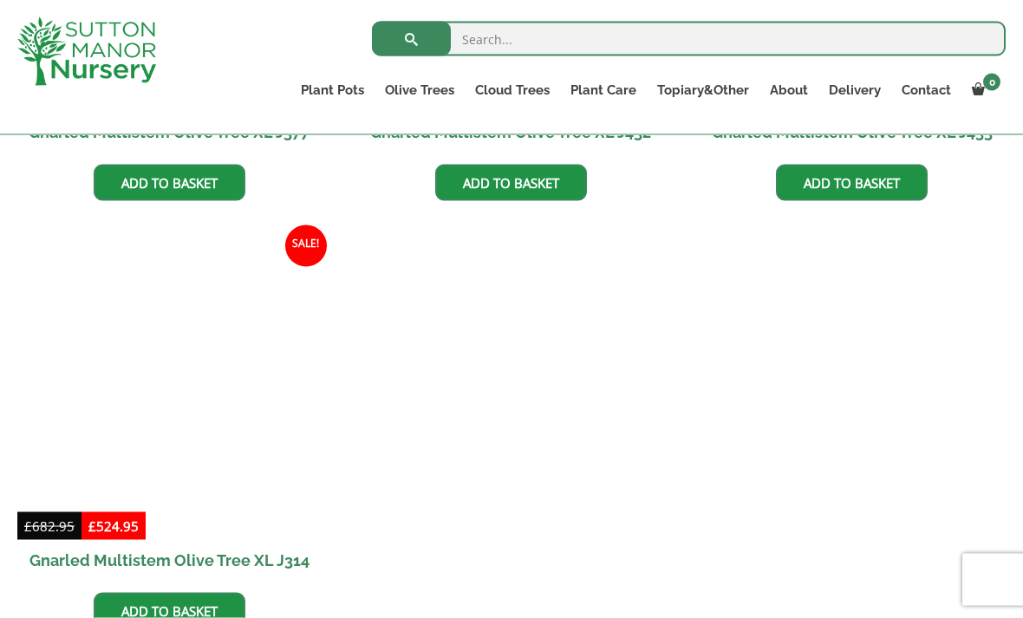
scroll to position [3225, 0]
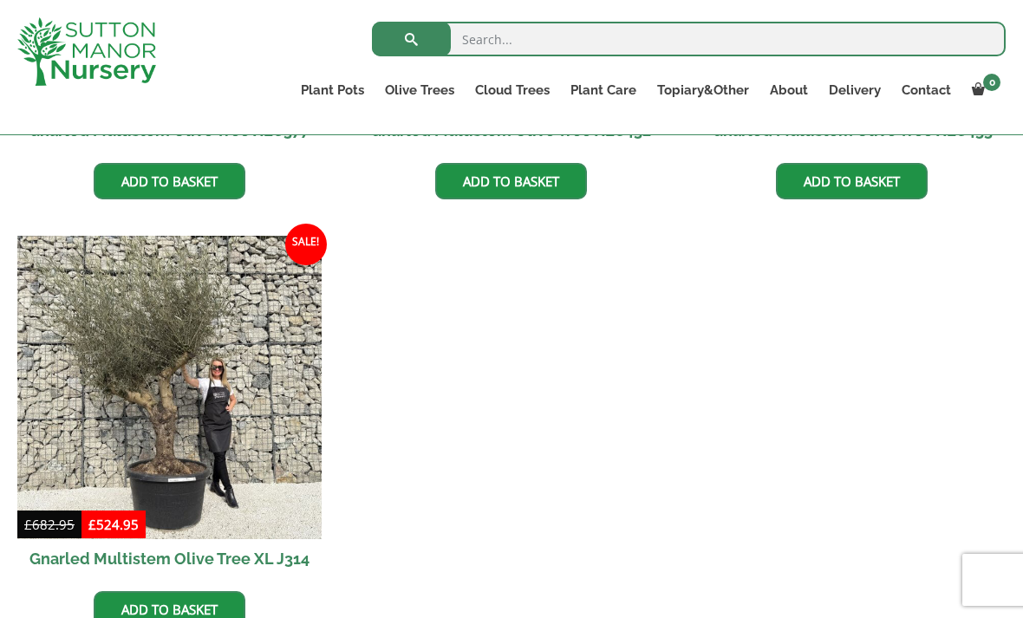
click at [119, 412] on img at bounding box center [169, 388] width 304 height 304
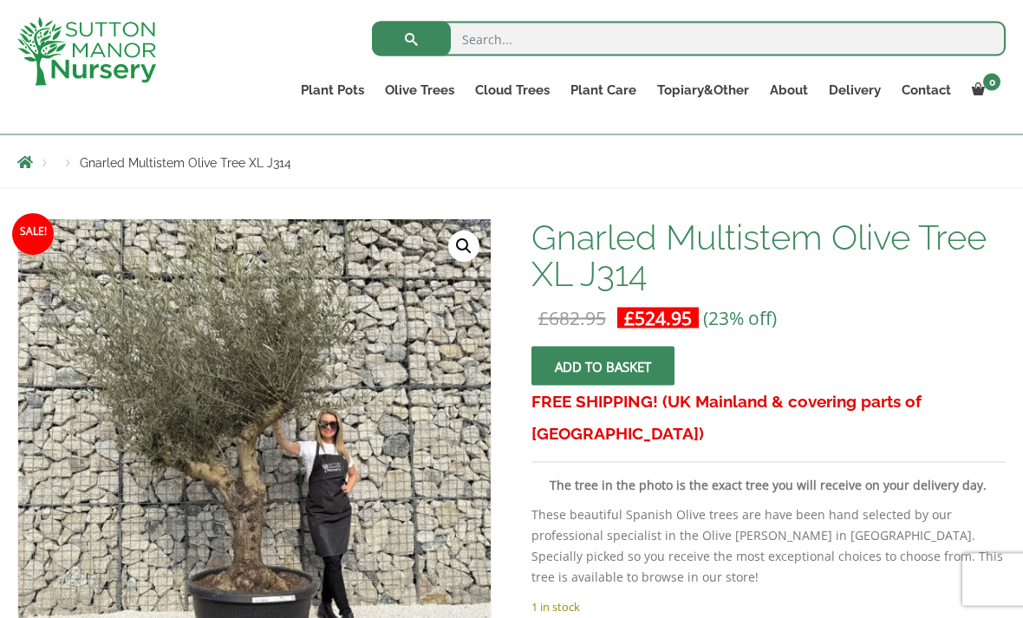
scroll to position [213, 0]
click at [169, 493] on img at bounding box center [402, 603] width 768 height 768
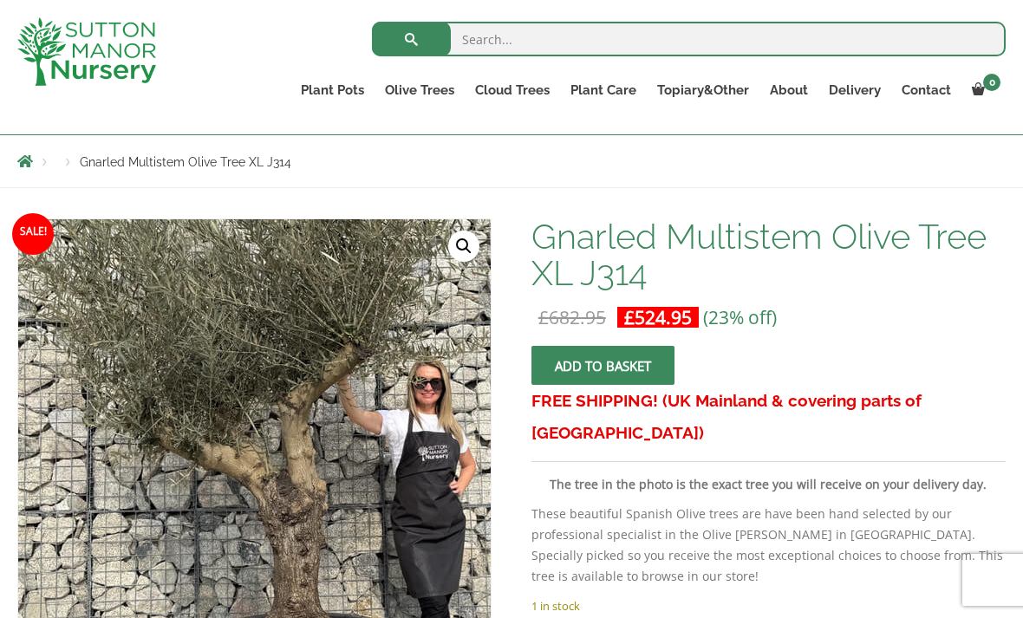
click at [467, 248] on link "🔍" at bounding box center [463, 246] width 31 height 31
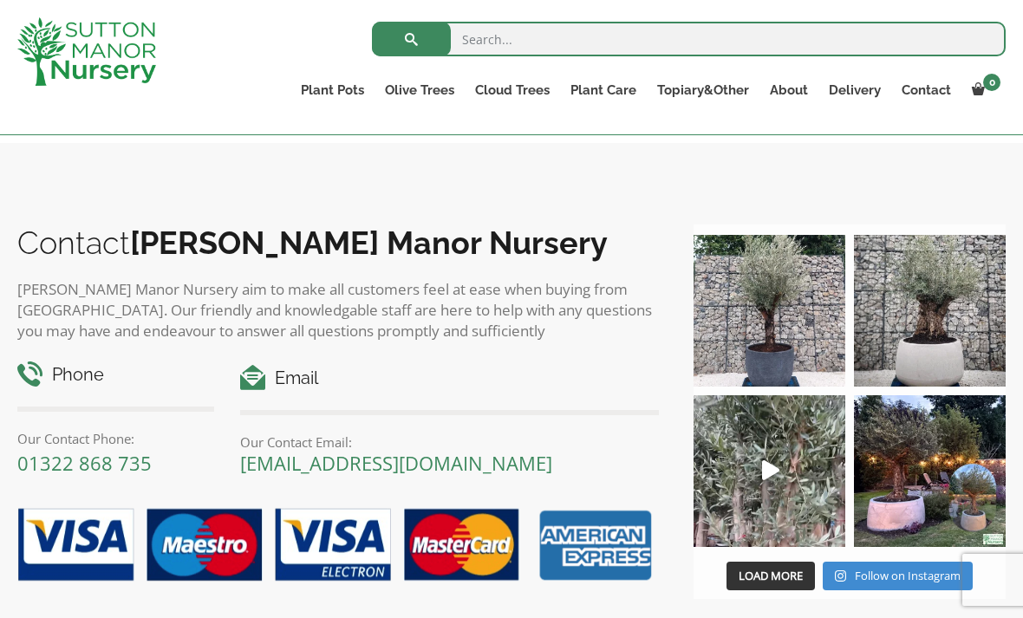
scroll to position [1929, 0]
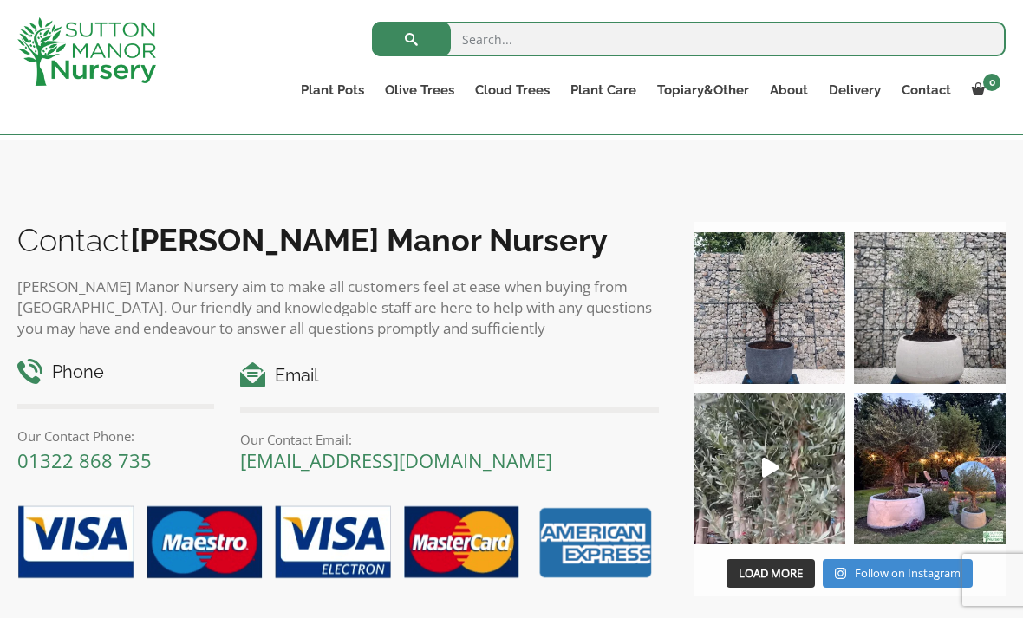
click at [951, 319] on img at bounding box center [930, 308] width 152 height 152
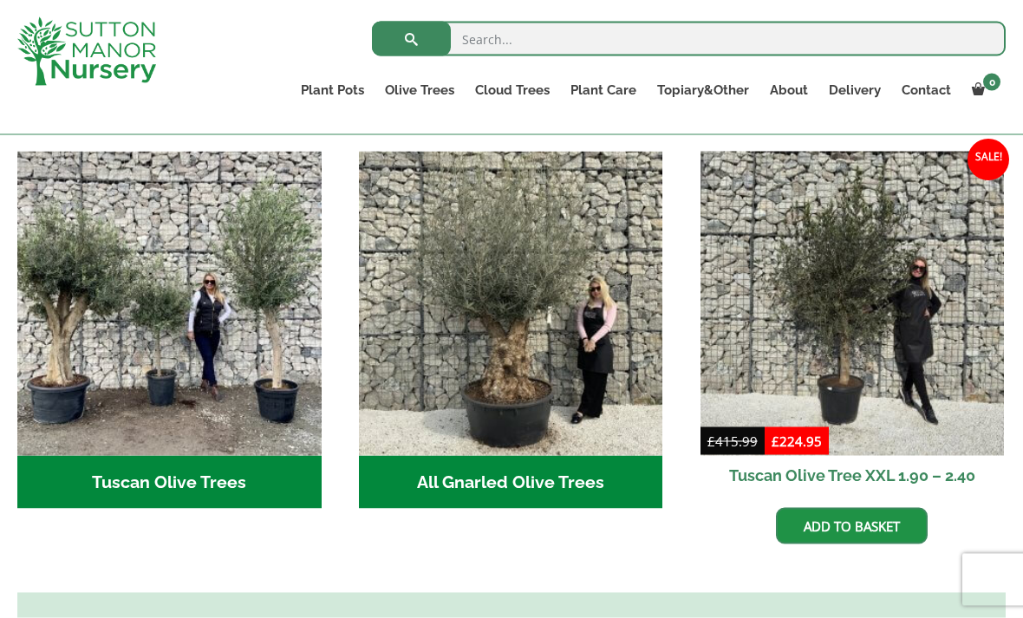
scroll to position [626, 0]
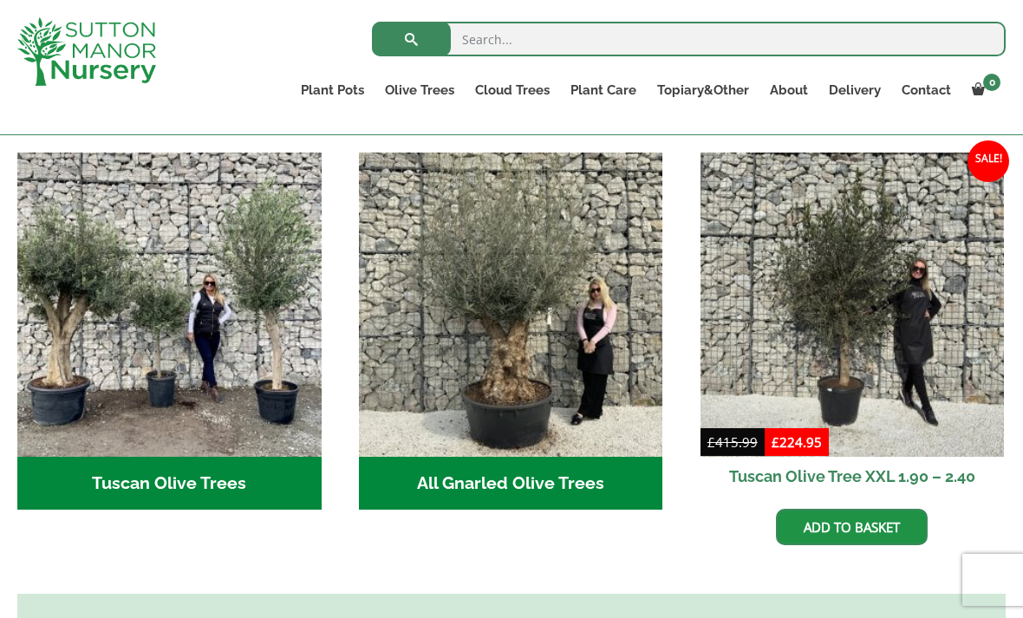
click at [230, 390] on img "Visit product category Tuscan Olive Trees" at bounding box center [169, 305] width 304 height 304
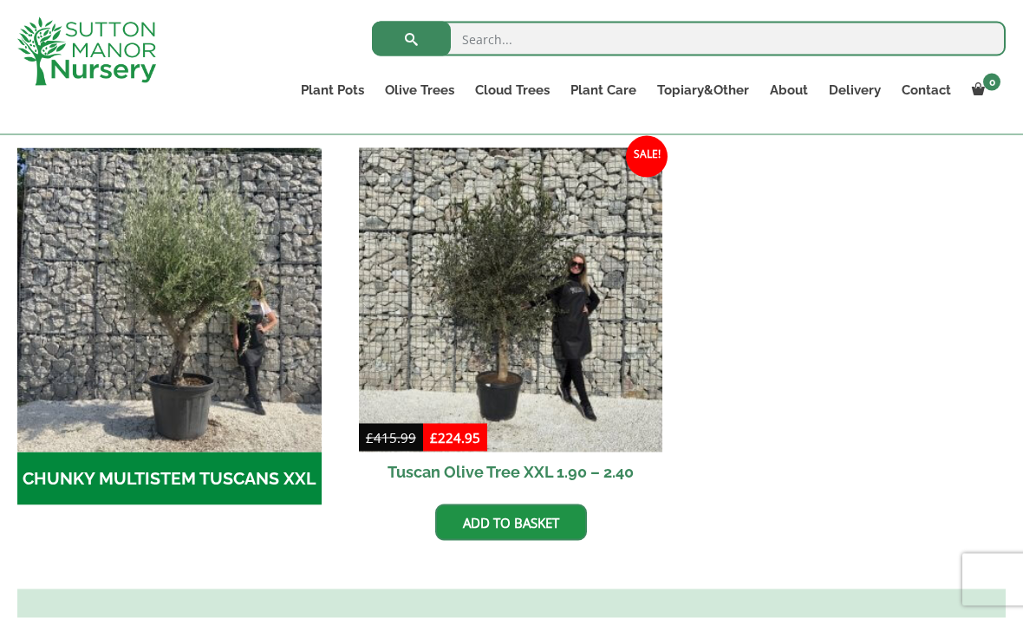
scroll to position [519, 0]
click at [611, 396] on img at bounding box center [511, 299] width 304 height 304
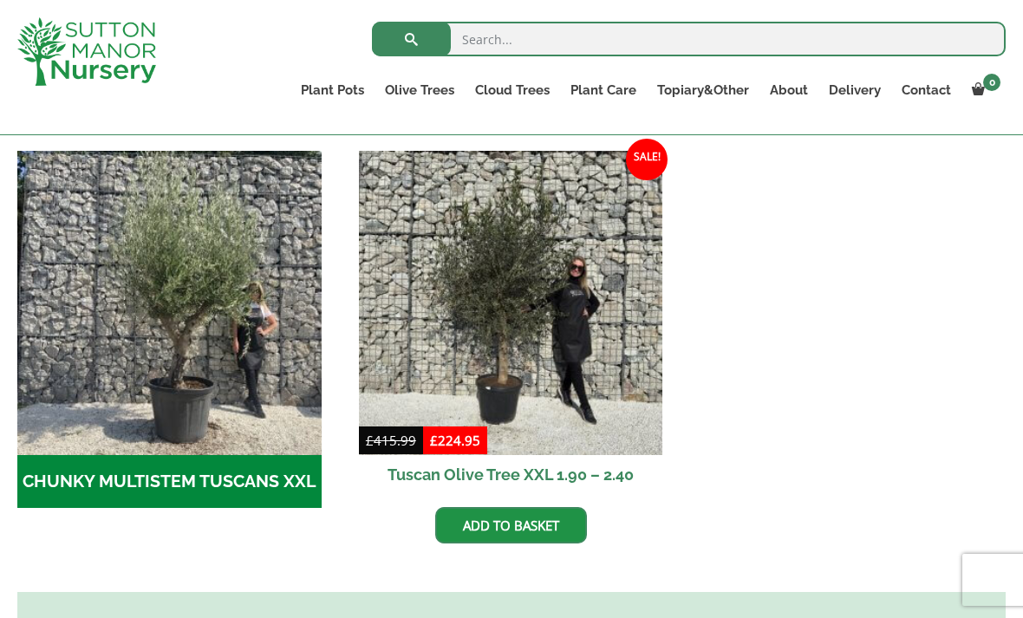
scroll to position [516, 0]
click at [161, 362] on img "Visit product category CHUNKY MULTISTEM TUSCANS XXL" at bounding box center [169, 303] width 304 height 304
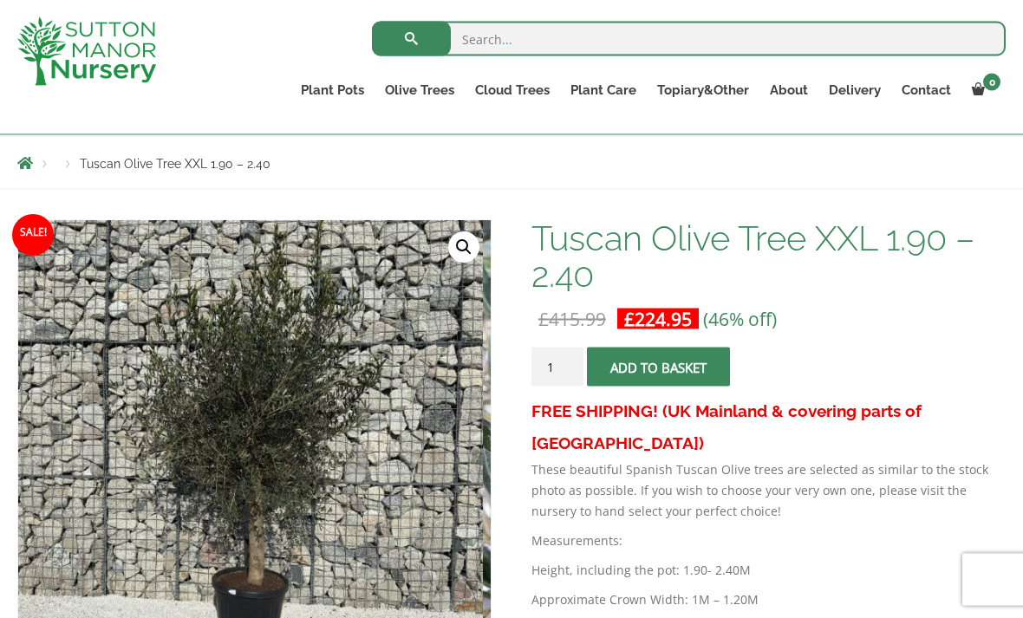
scroll to position [181, 0]
click at [468, 245] on link "🔍" at bounding box center [463, 247] width 31 height 31
click at [473, 245] on link "🔍" at bounding box center [463, 247] width 31 height 31
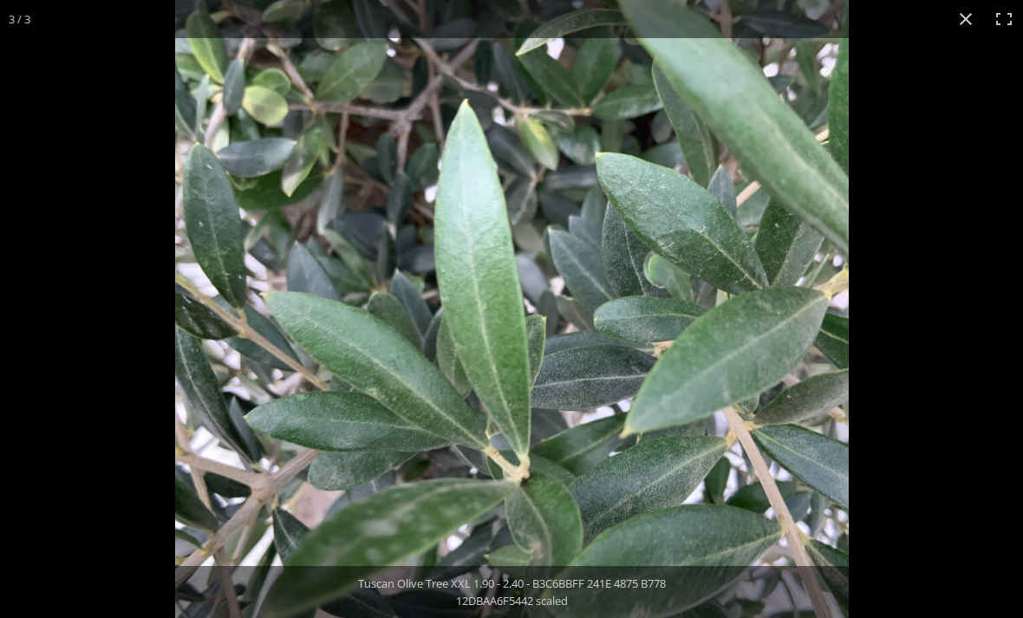
click at [965, 29] on button "Close (Esc)" at bounding box center [966, 19] width 38 height 38
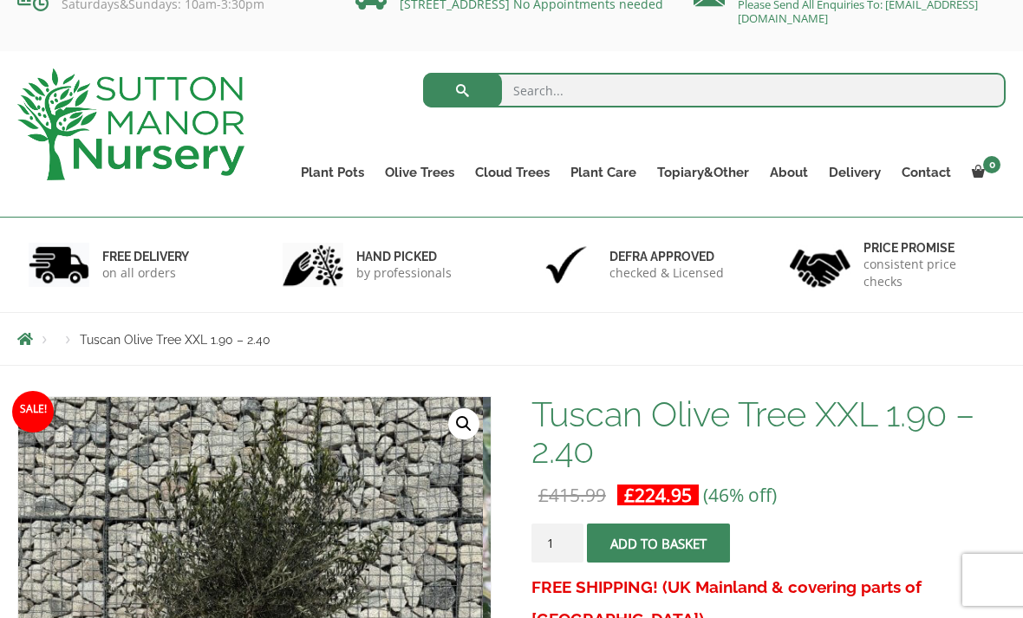
scroll to position [0, 0]
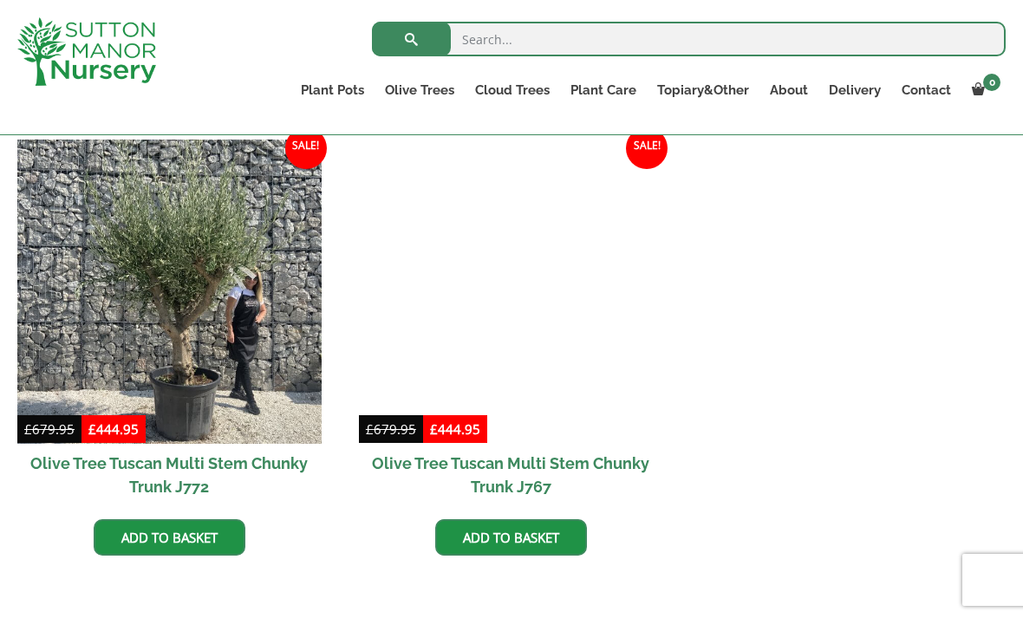
scroll to position [1279, 0]
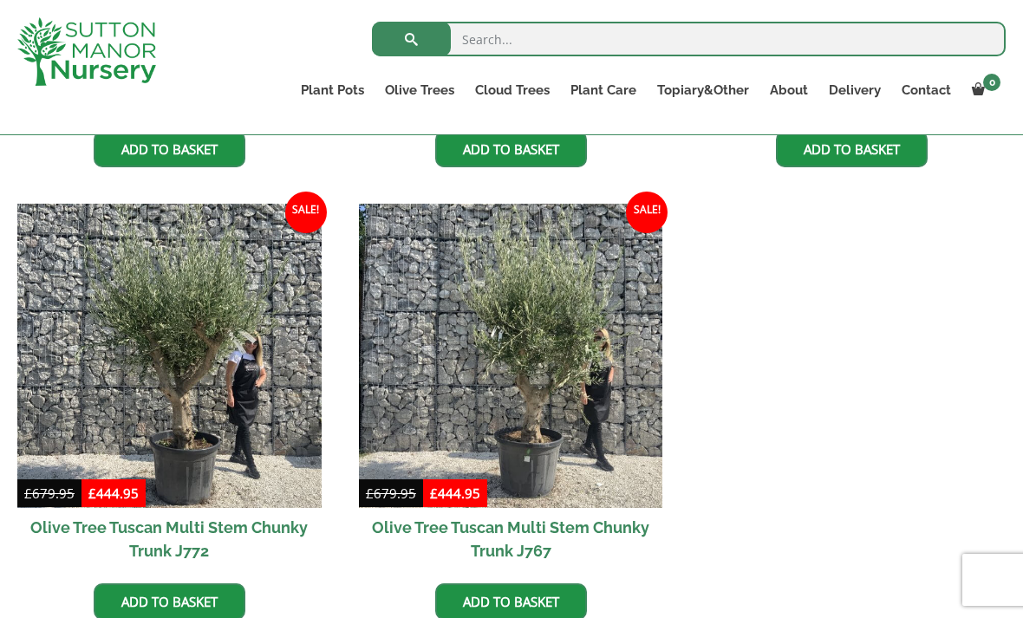
click at [574, 457] on img at bounding box center [511, 356] width 304 height 304
click at [275, 412] on img at bounding box center [169, 356] width 304 height 304
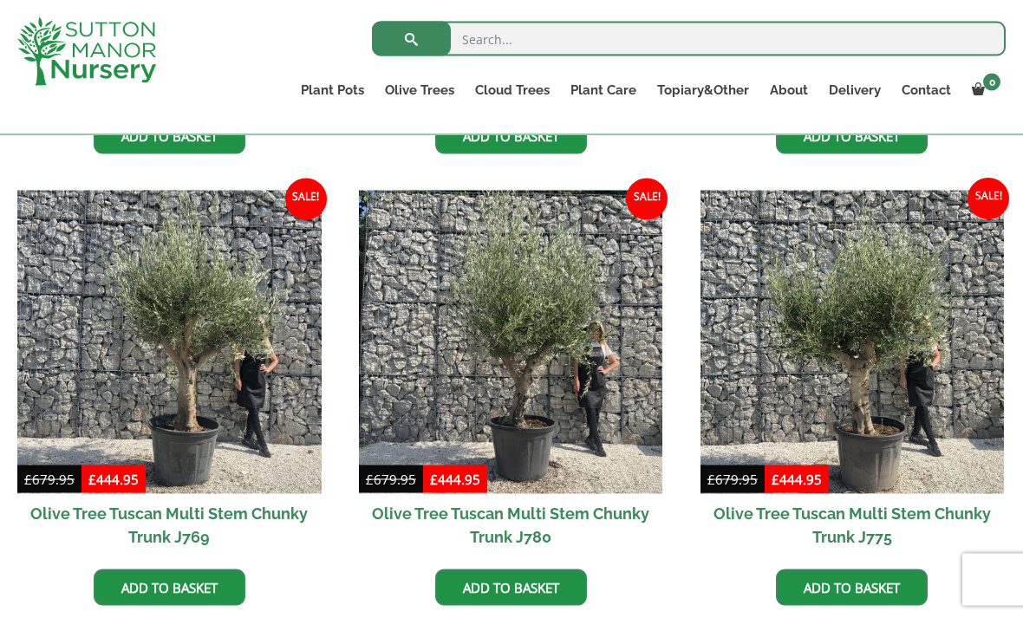
scroll to position [841, 0]
click at [609, 395] on img at bounding box center [511, 342] width 304 height 304
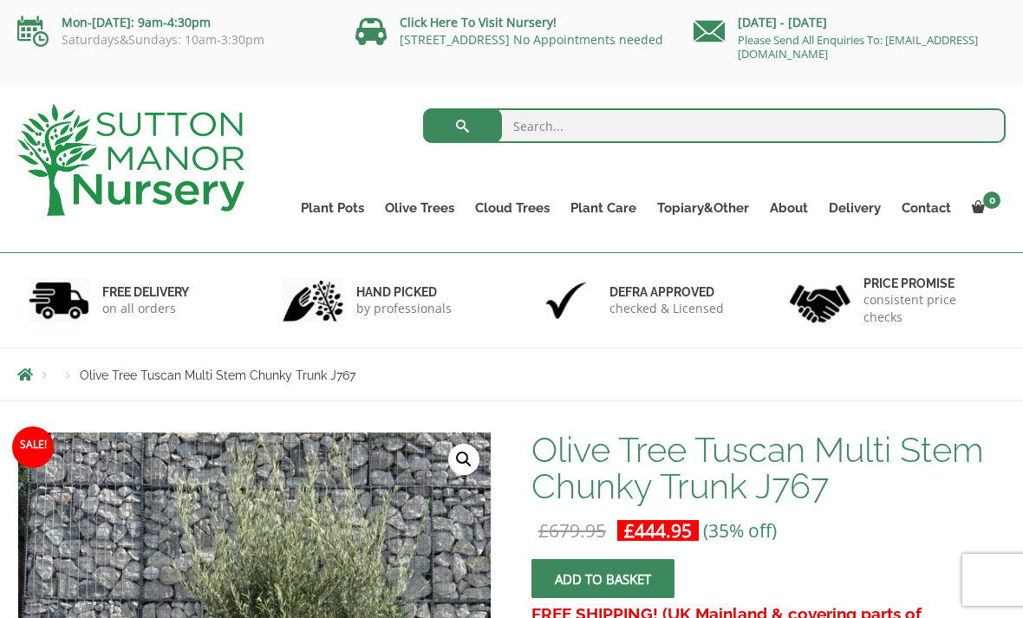
click at [463, 458] on link "🔍" at bounding box center [463, 459] width 31 height 31
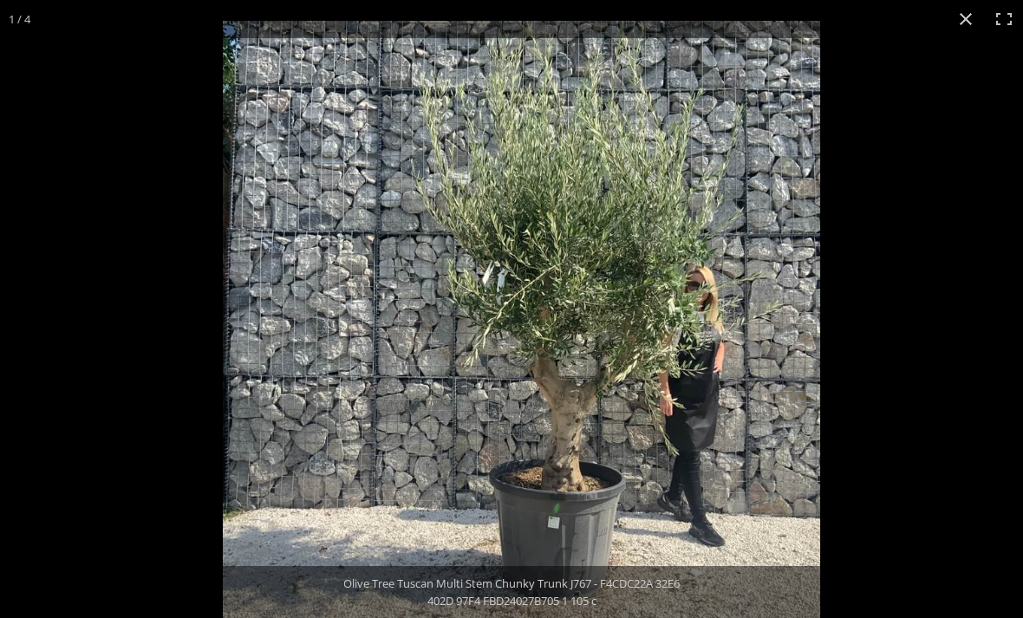
click at [694, 380] on img at bounding box center [522, 320] width 598 height 598
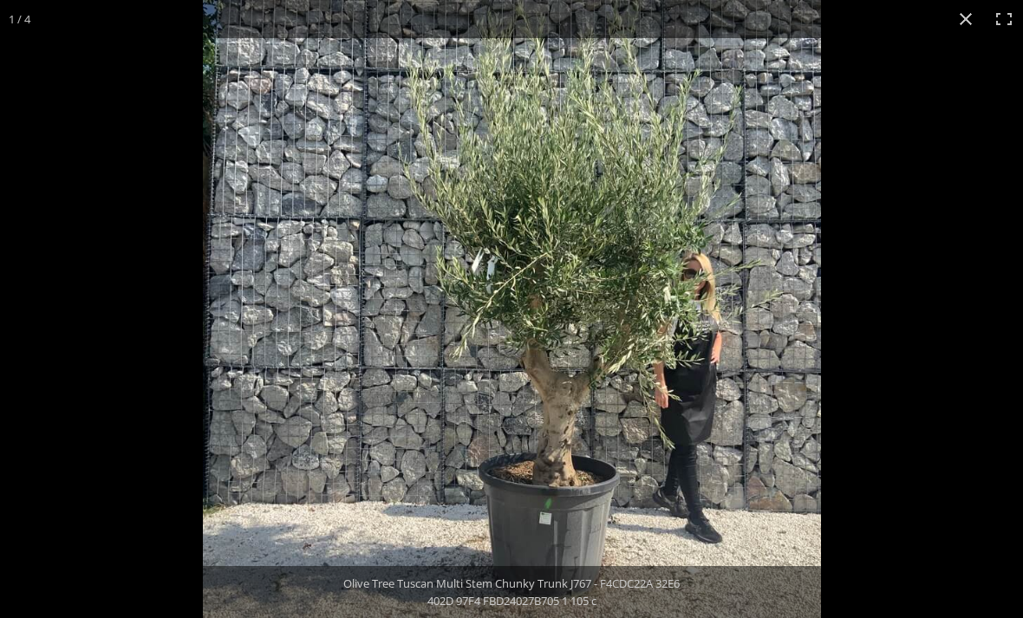
click at [965, 10] on button "Close (Esc)" at bounding box center [966, 19] width 38 height 38
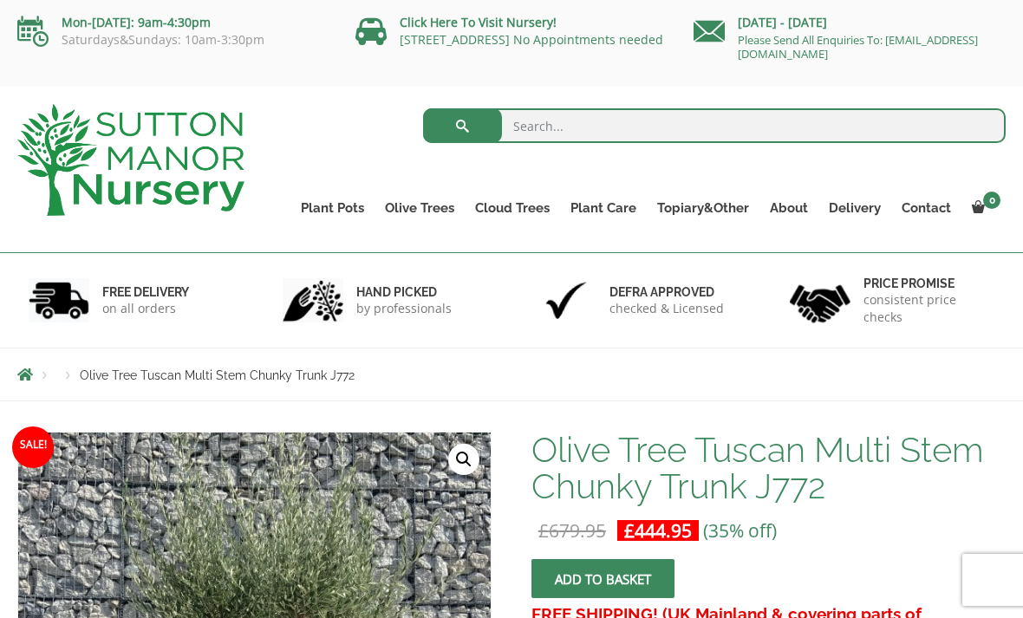
click at [466, 458] on link "🔍" at bounding box center [463, 459] width 31 height 31
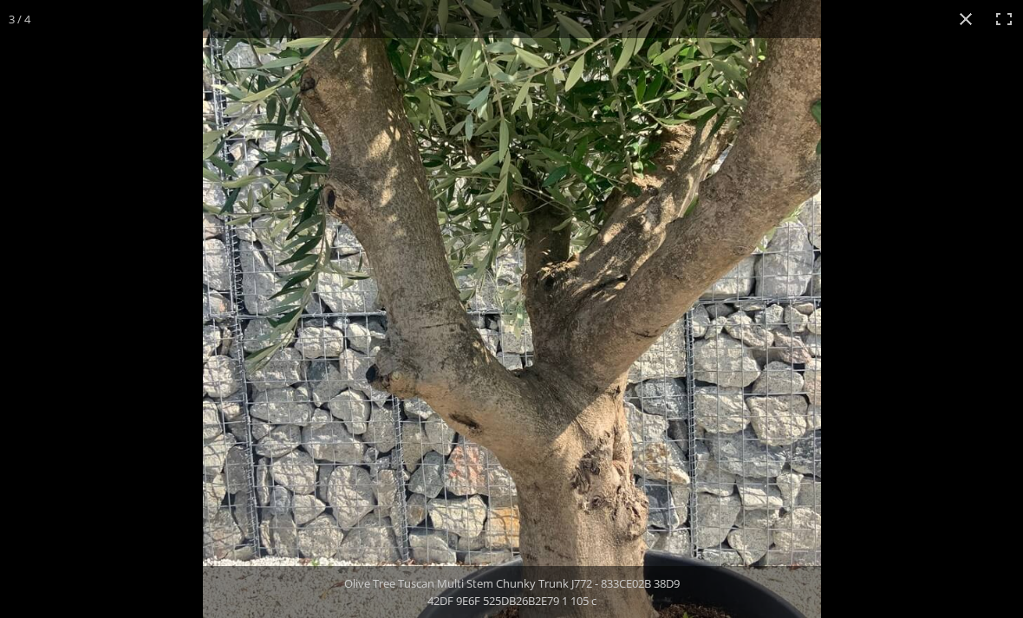
click at [974, 9] on button "Close (Esc)" at bounding box center [966, 19] width 38 height 38
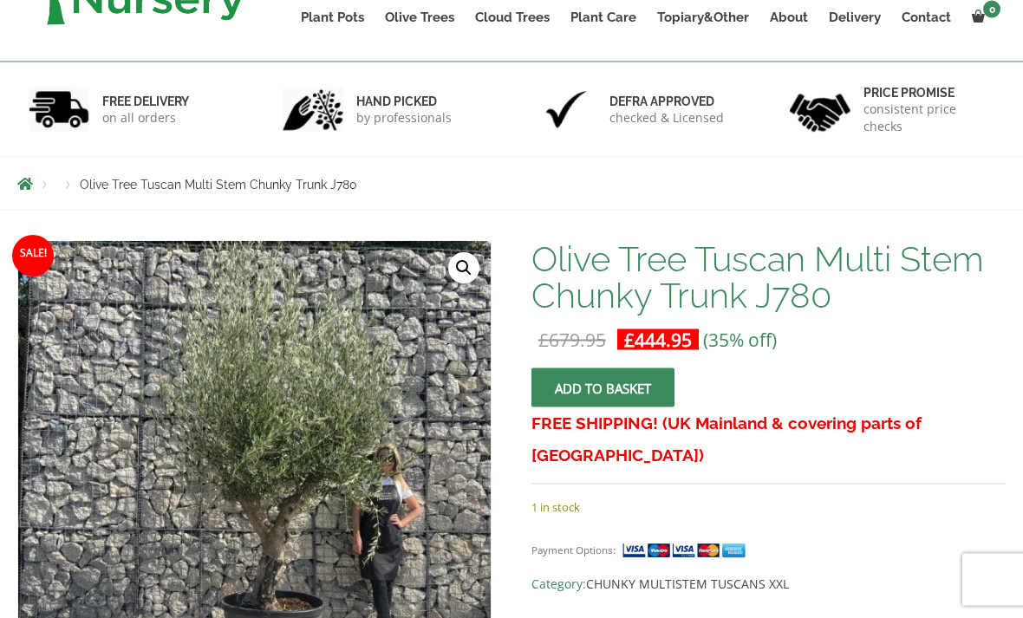
scroll to position [205, 0]
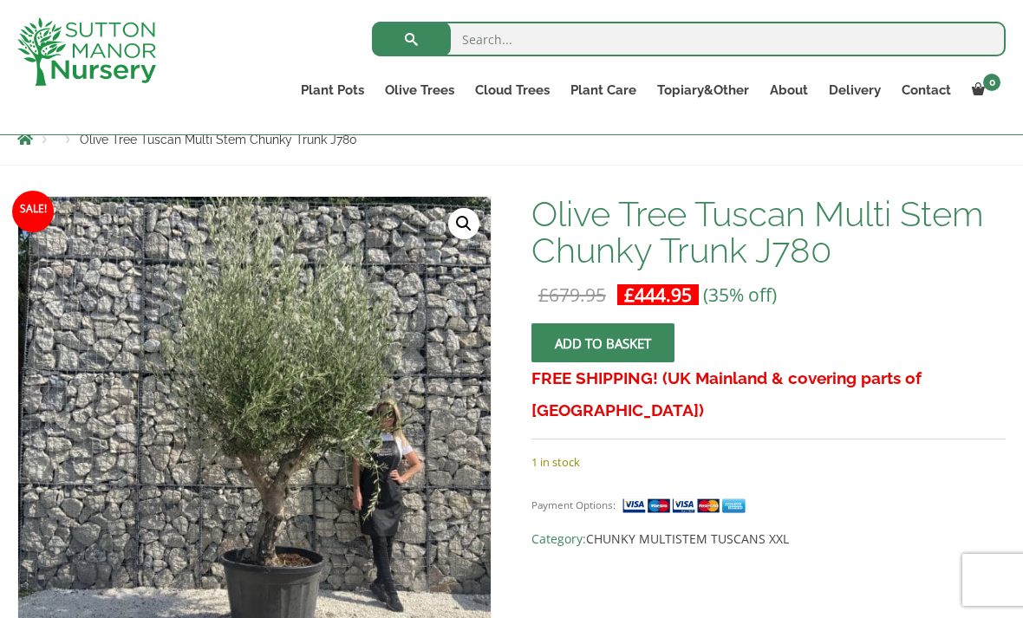
click at [477, 215] on link "🔍" at bounding box center [463, 223] width 31 height 31
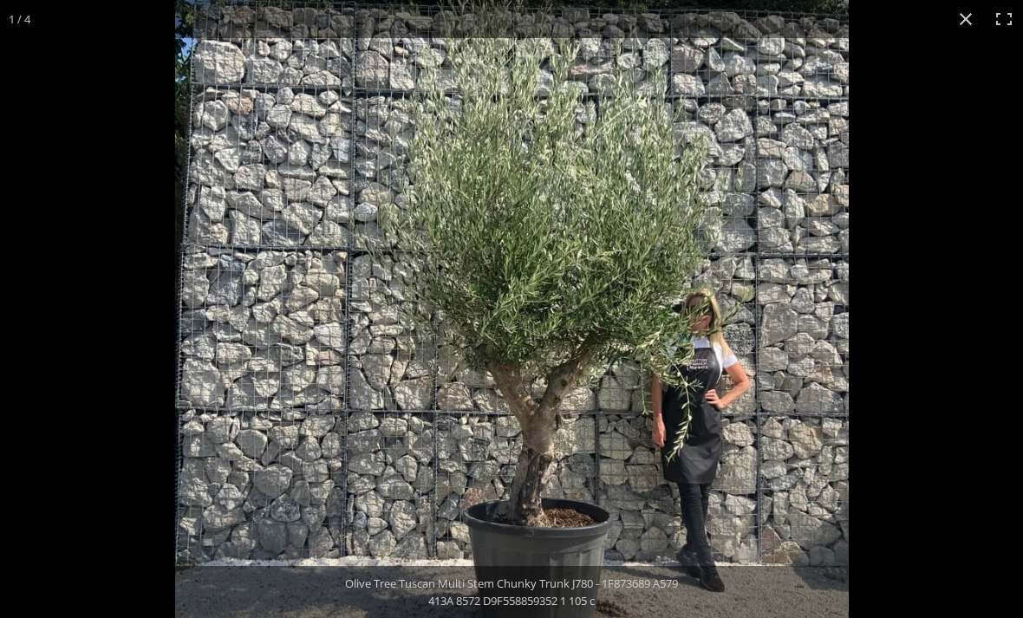
click at [964, 22] on button "Close (Esc)" at bounding box center [966, 19] width 38 height 38
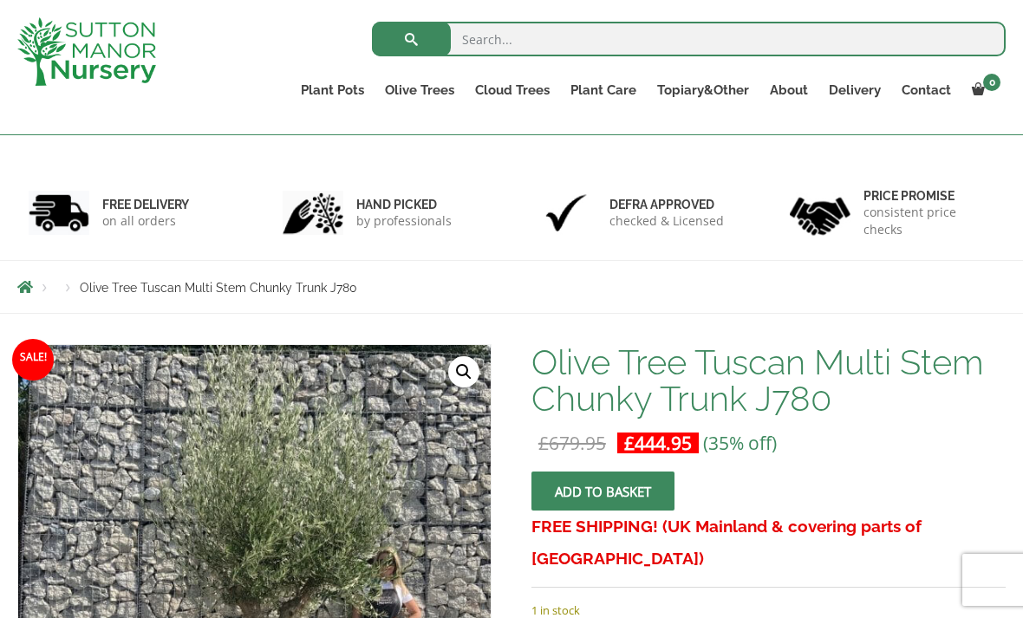
scroll to position [0, 0]
